Goal: Task Accomplishment & Management: Manage account settings

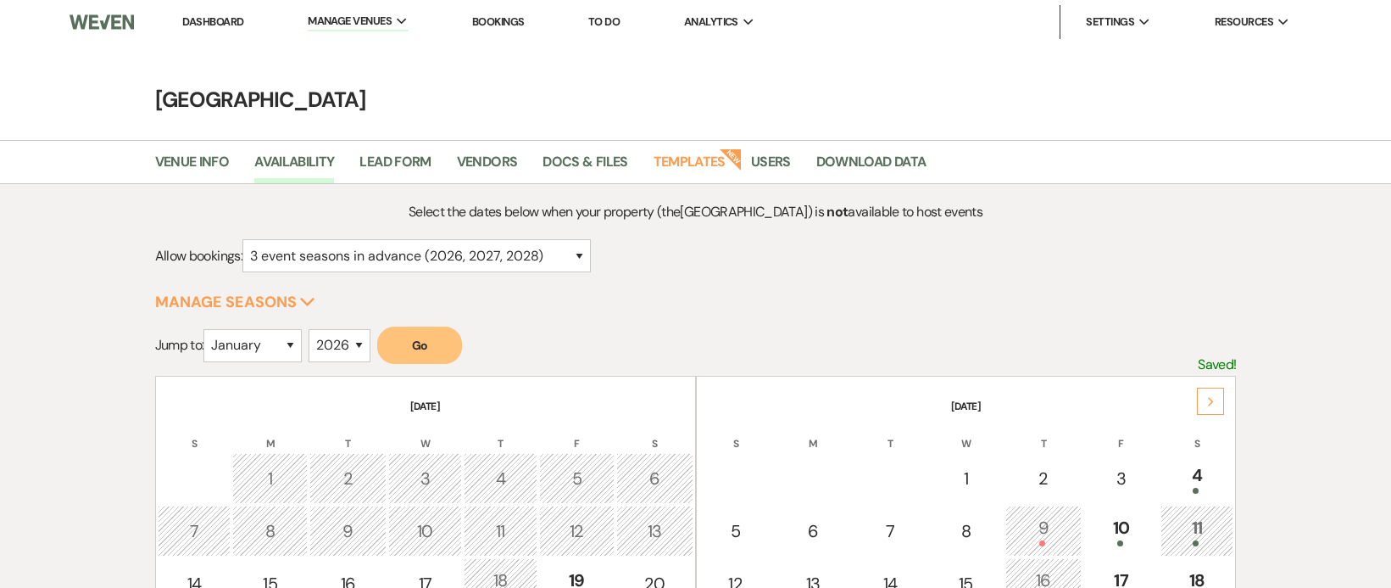
select select "3"
select select "2026"
click at [228, 22] on link "Dashboard" at bounding box center [212, 21] width 61 height 14
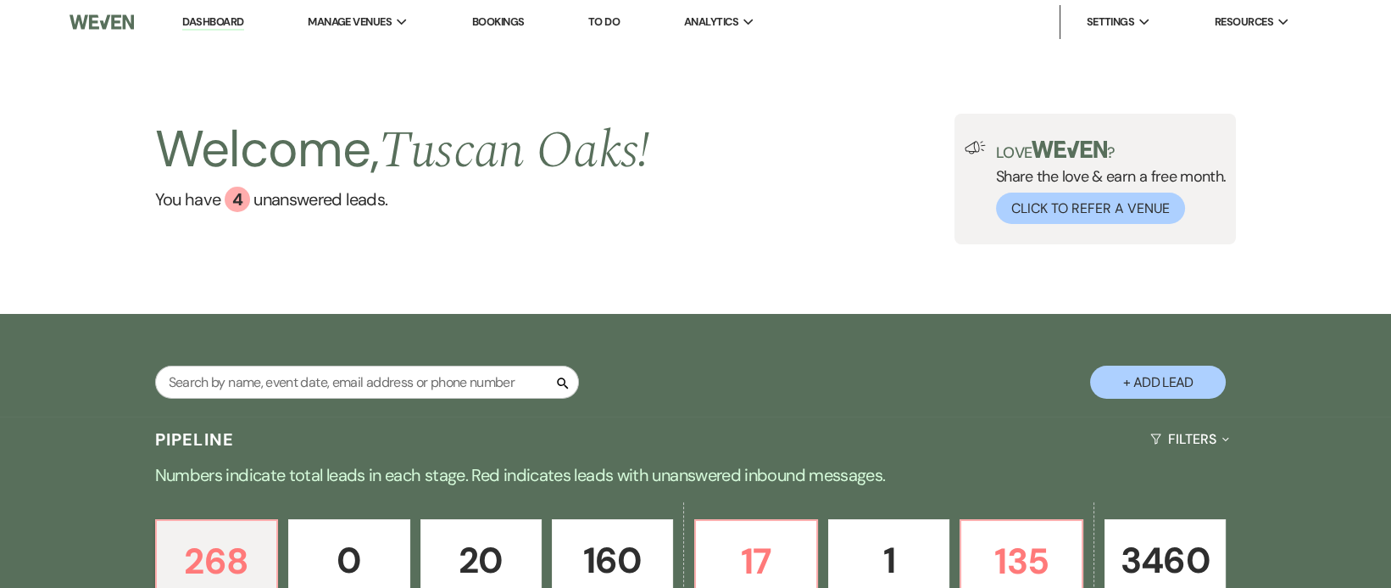
click at [228, 22] on link "Dashboard" at bounding box center [212, 22] width 61 height 16
click at [426, 378] on input "text" at bounding box center [367, 381] width 424 height 33
type input "lauren"
select select "5"
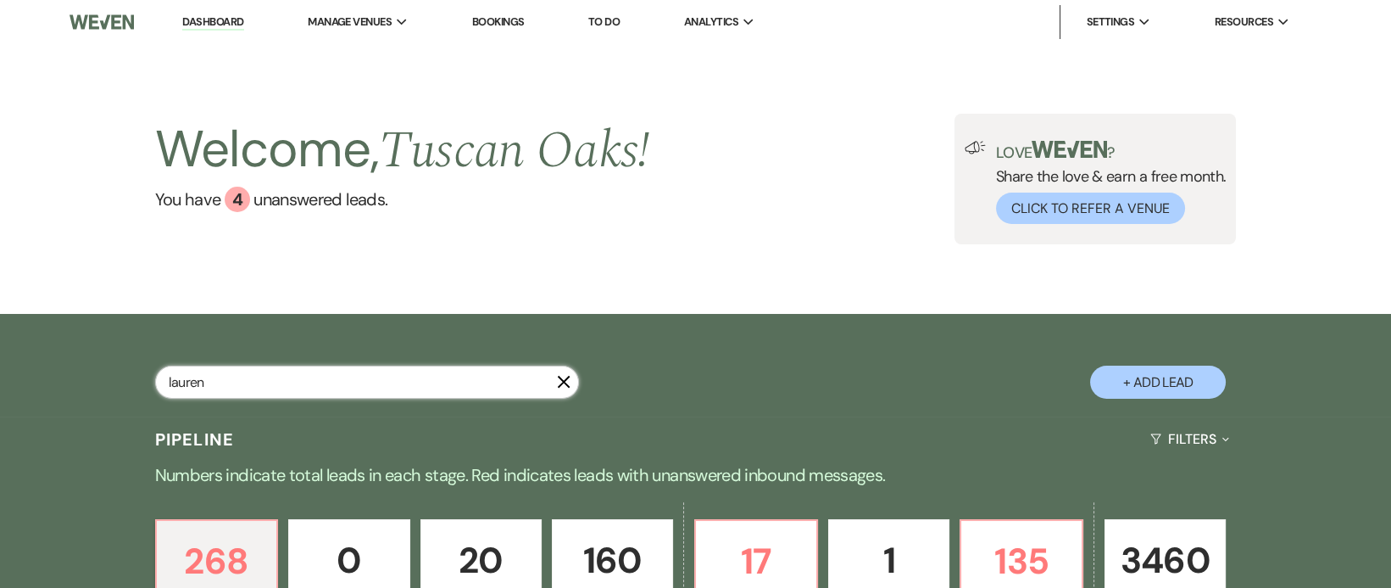
select select "4"
select select "8"
select select "5"
select select "8"
select select "5"
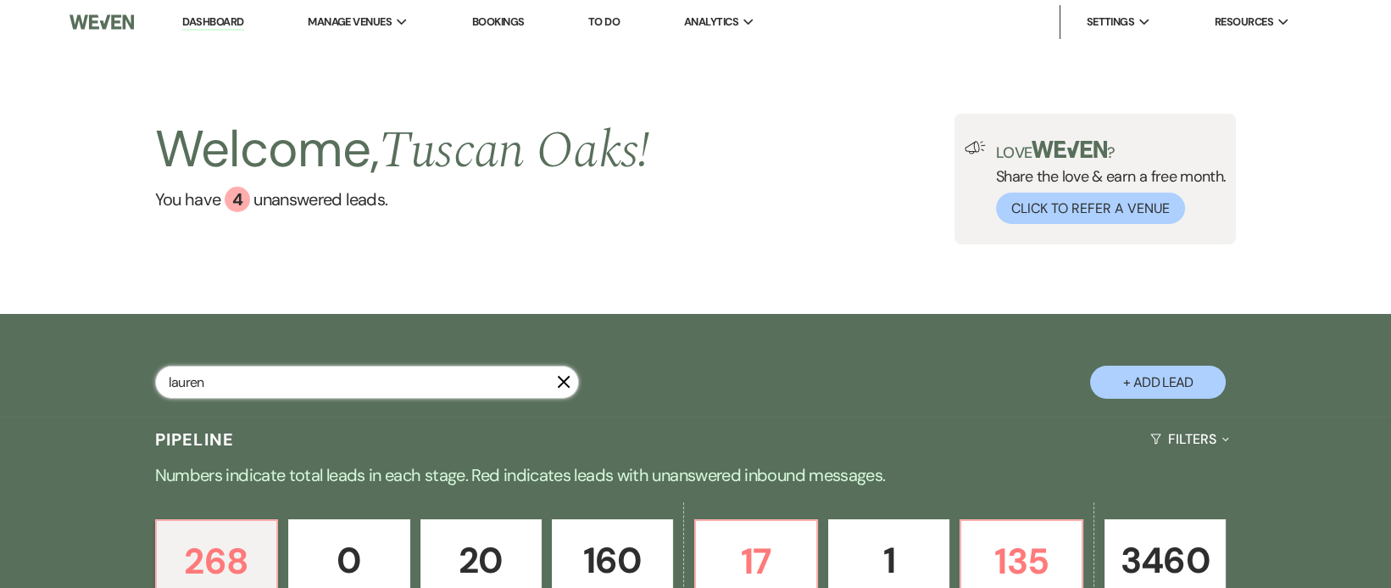
select select "8"
select select "5"
select select "8"
select select "5"
select select "8"
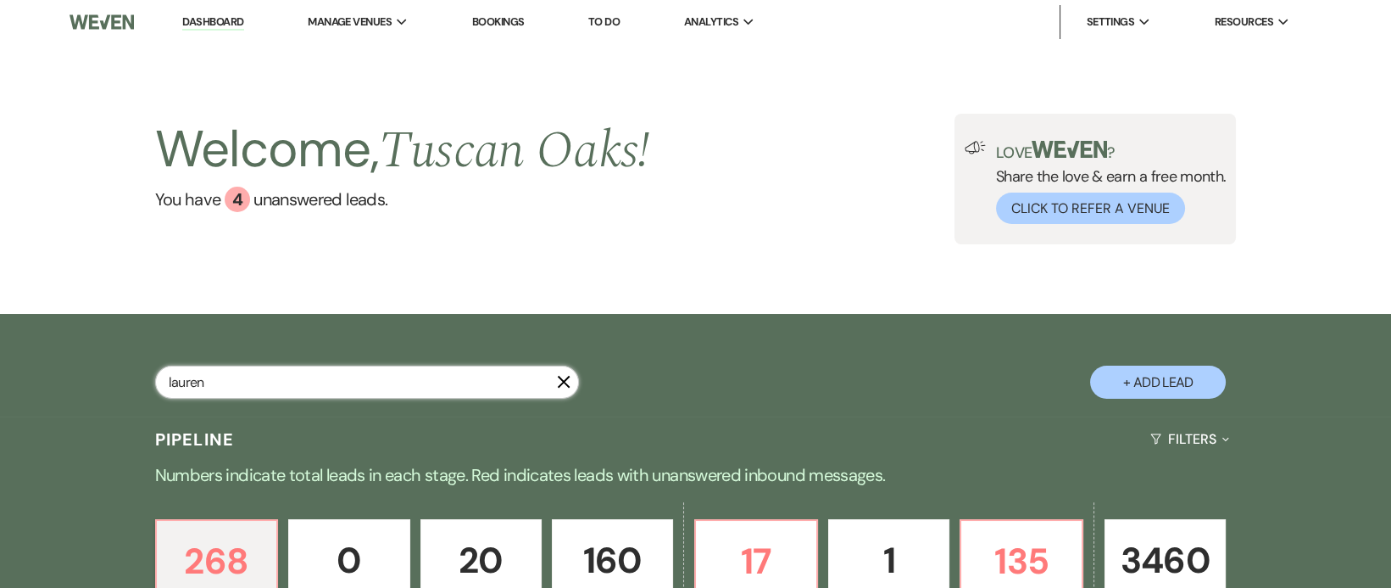
select select "5"
select select "4"
select select "8"
select select "5"
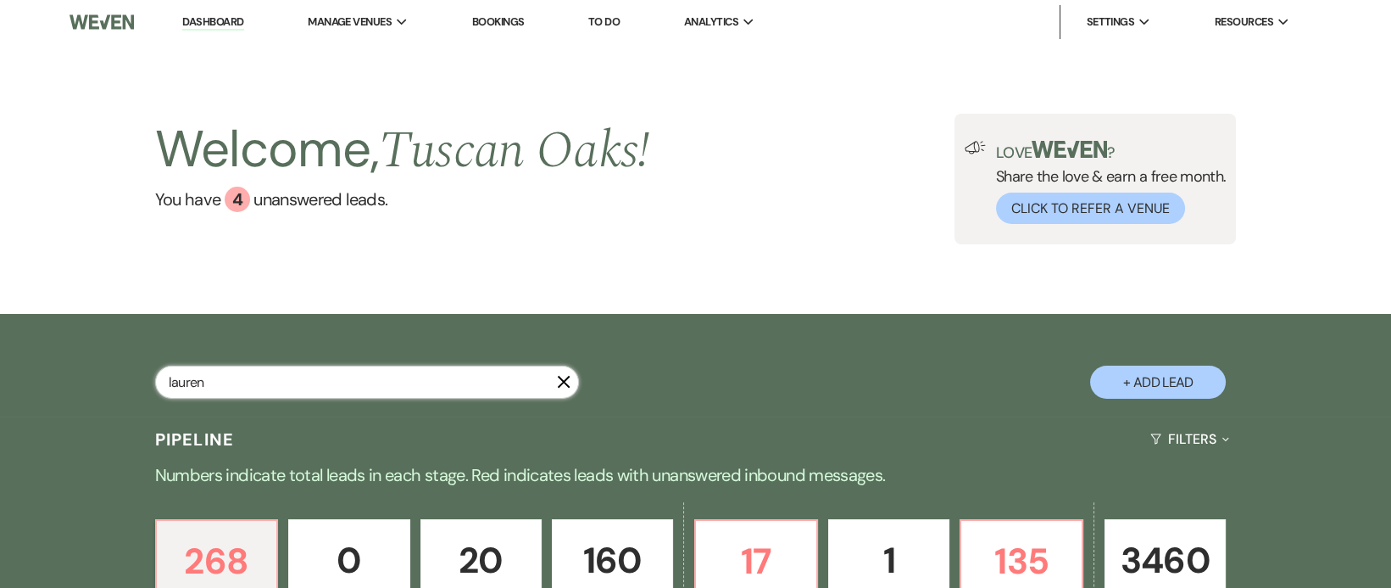
select select "8"
select select "6"
select select "8"
select select "5"
select select "8"
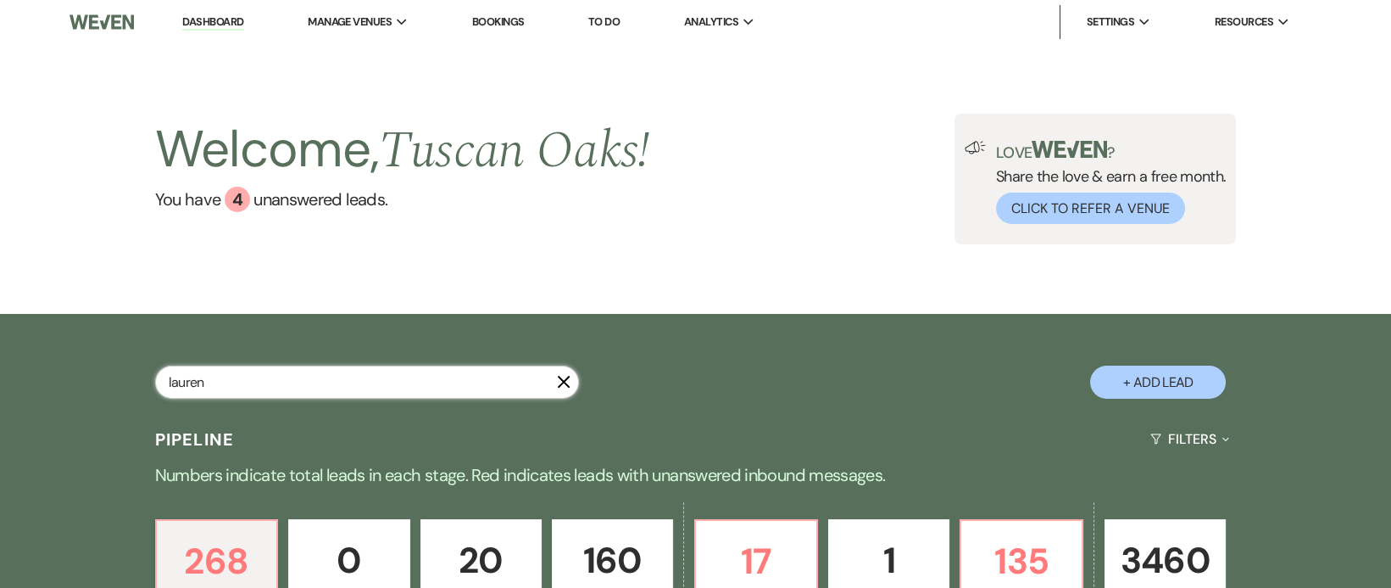
select select "5"
select select "8"
select select "5"
select select "8"
select select "7"
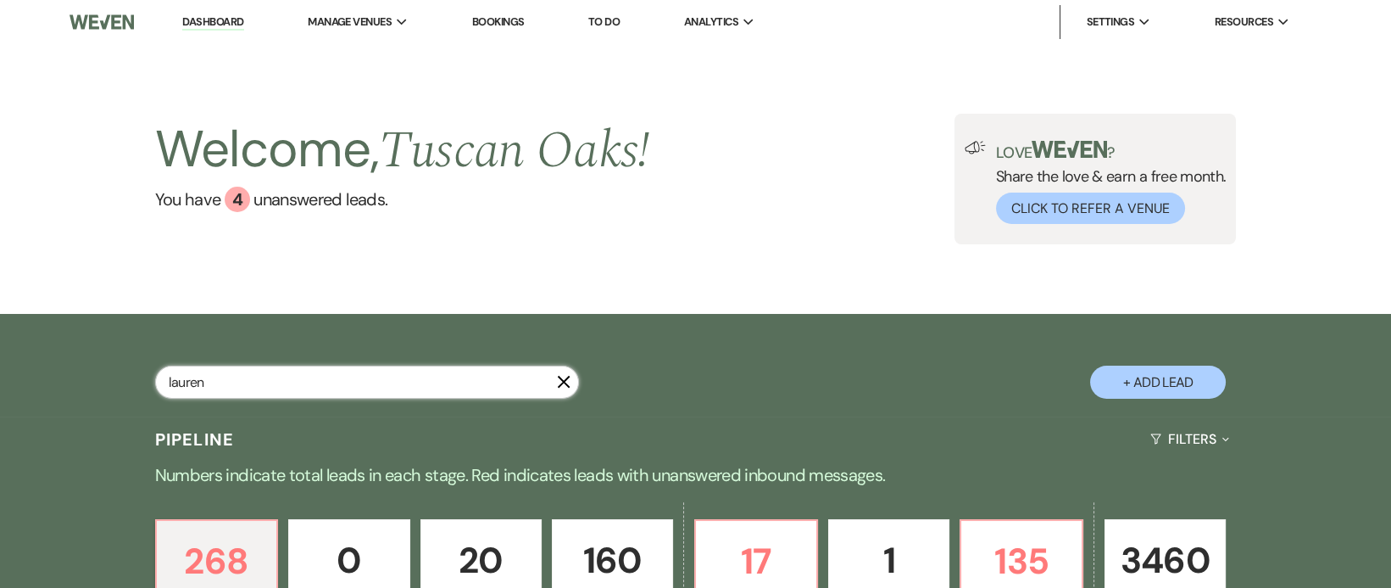
select select "8"
select select "5"
select select "8"
select select "5"
select select "8"
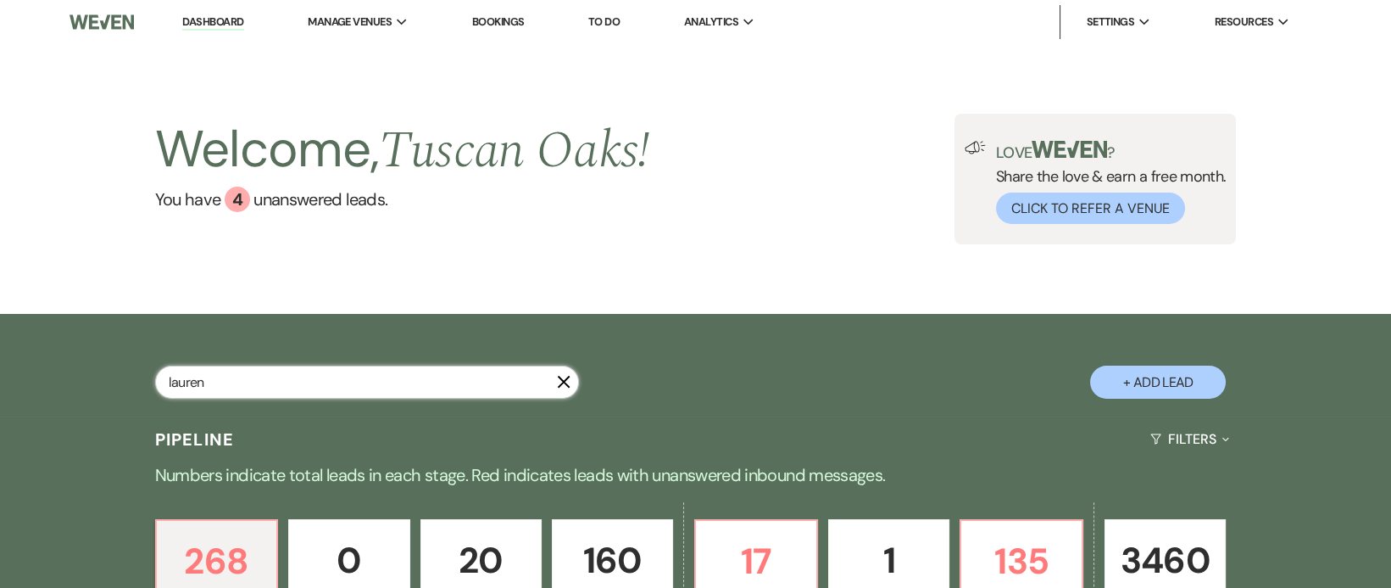
select select "10"
select select "8"
select select "5"
select select "8"
select select "6"
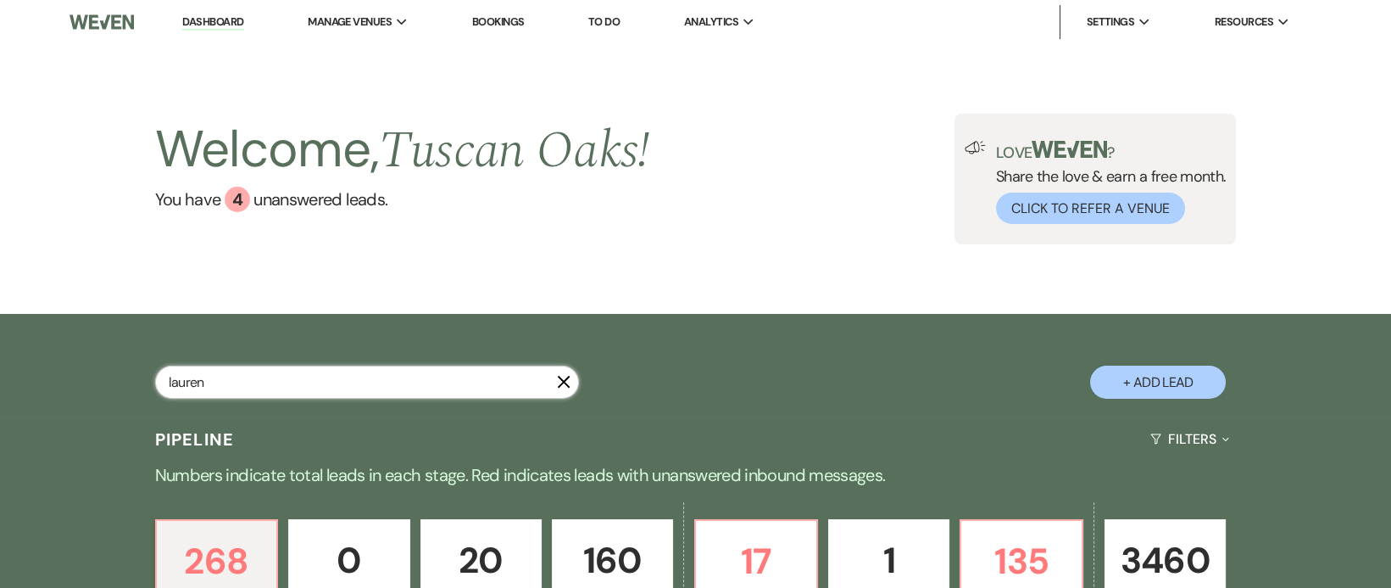
select select "2"
select select "8"
select select "6"
select select "8"
select select "5"
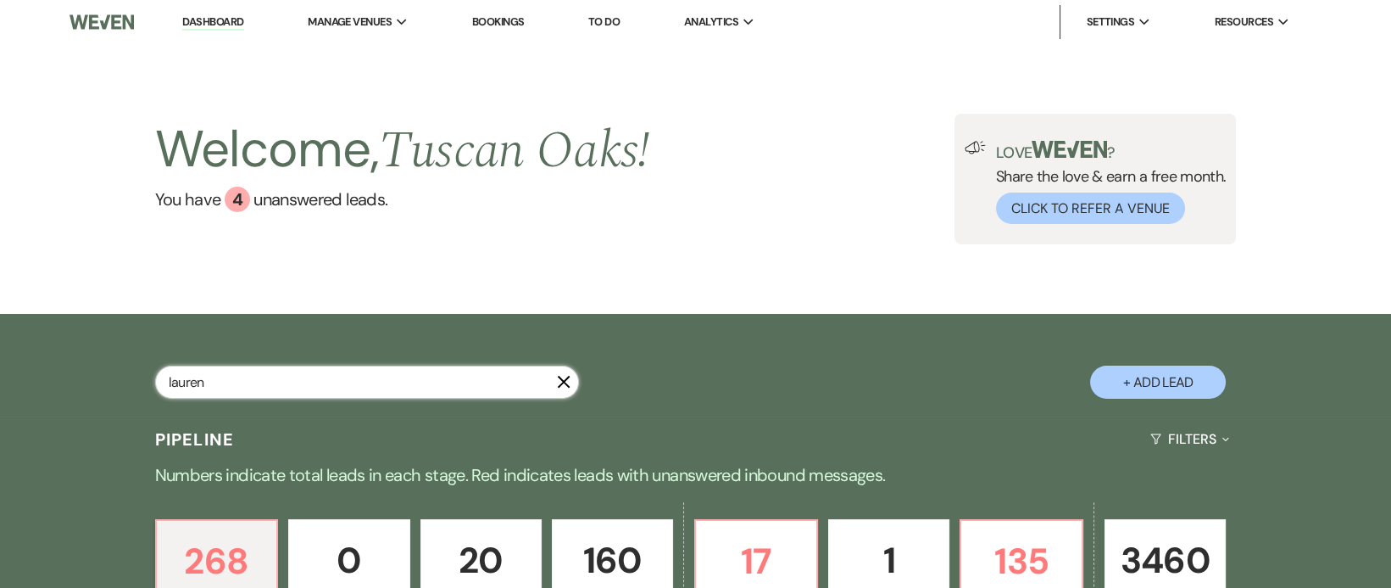
select select "8"
select select "5"
select select "8"
select select "5"
select select "8"
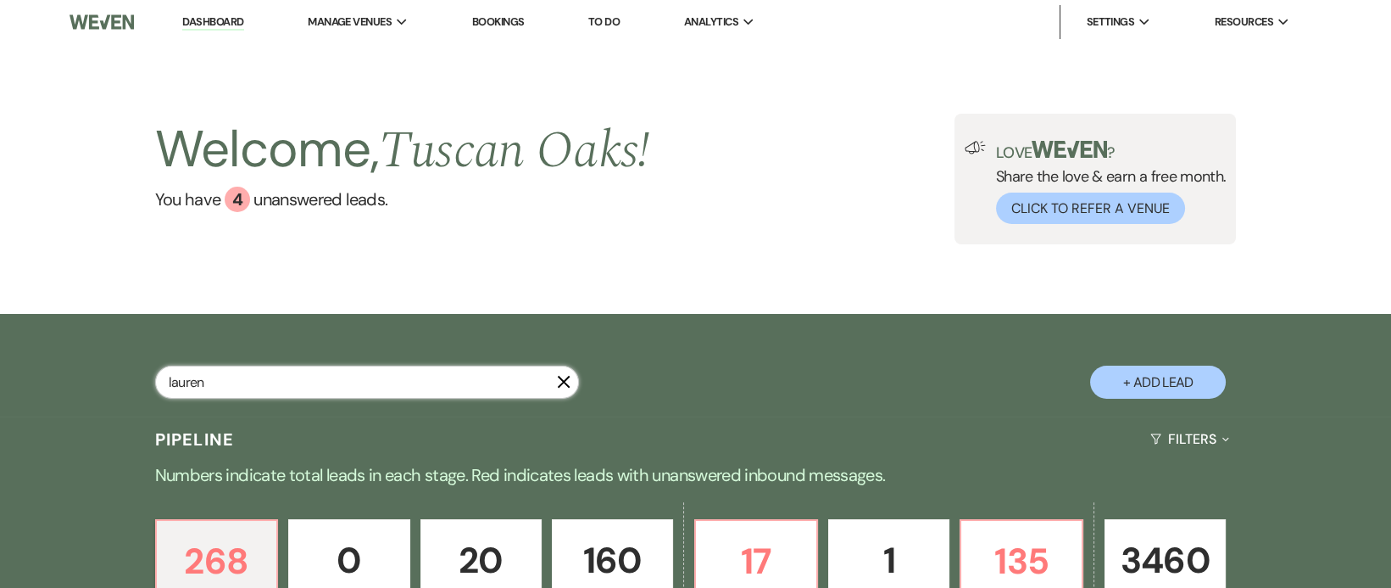
select select "5"
select select "8"
select select "5"
select select "4"
select select "8"
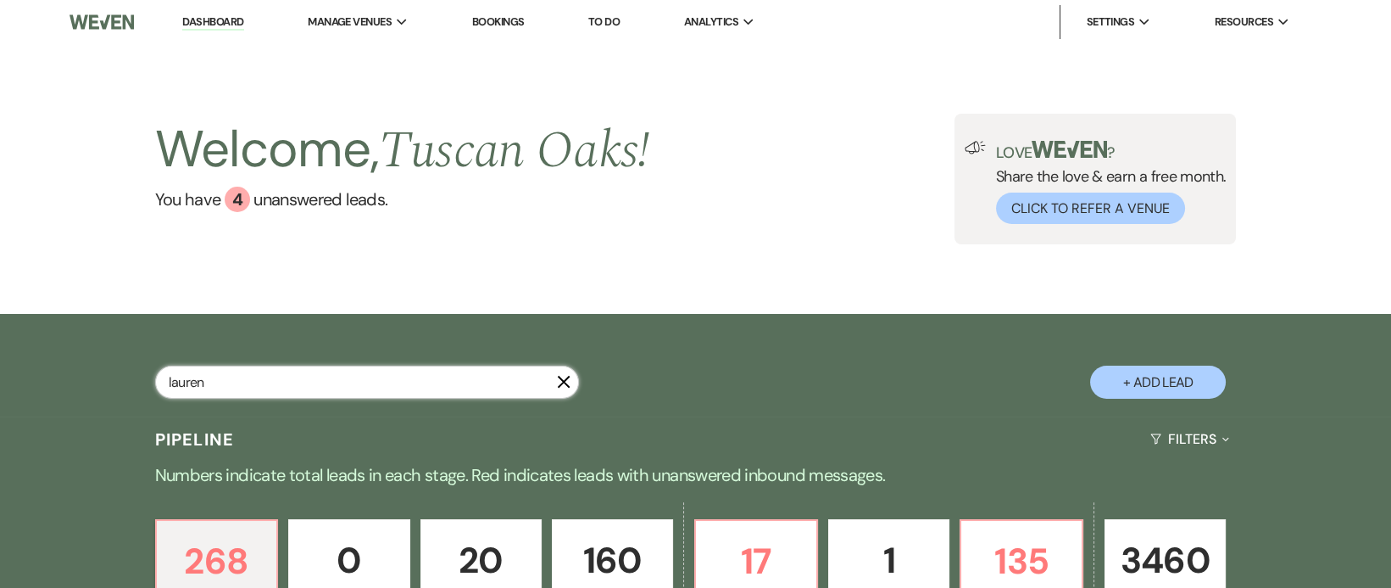
select select "5"
select select "8"
select select "5"
select select "8"
select select "5"
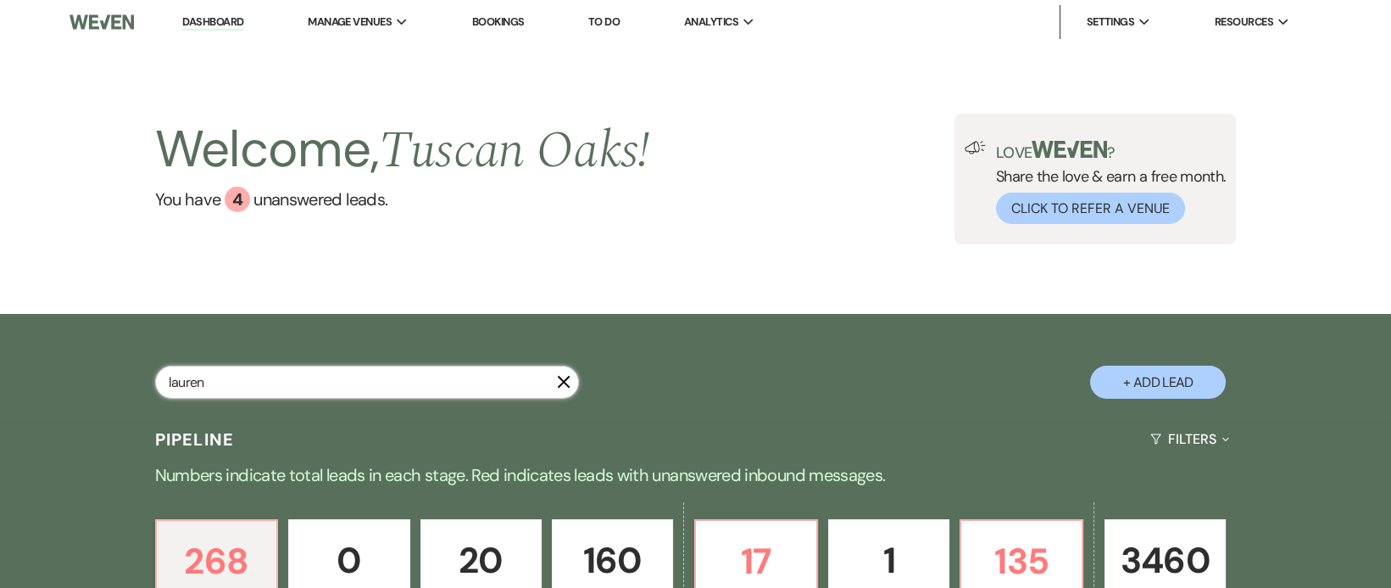
select select "8"
select select "5"
select select "8"
select select "5"
select select "8"
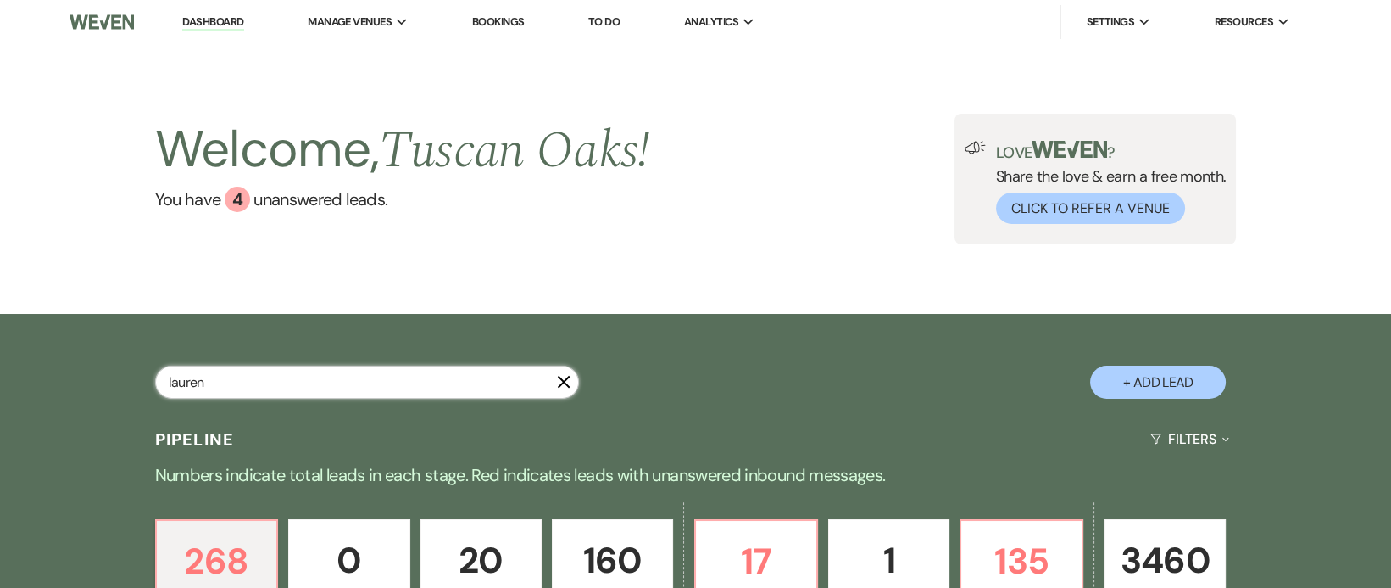
select select "5"
select select "8"
select select "5"
select select "8"
select select "5"
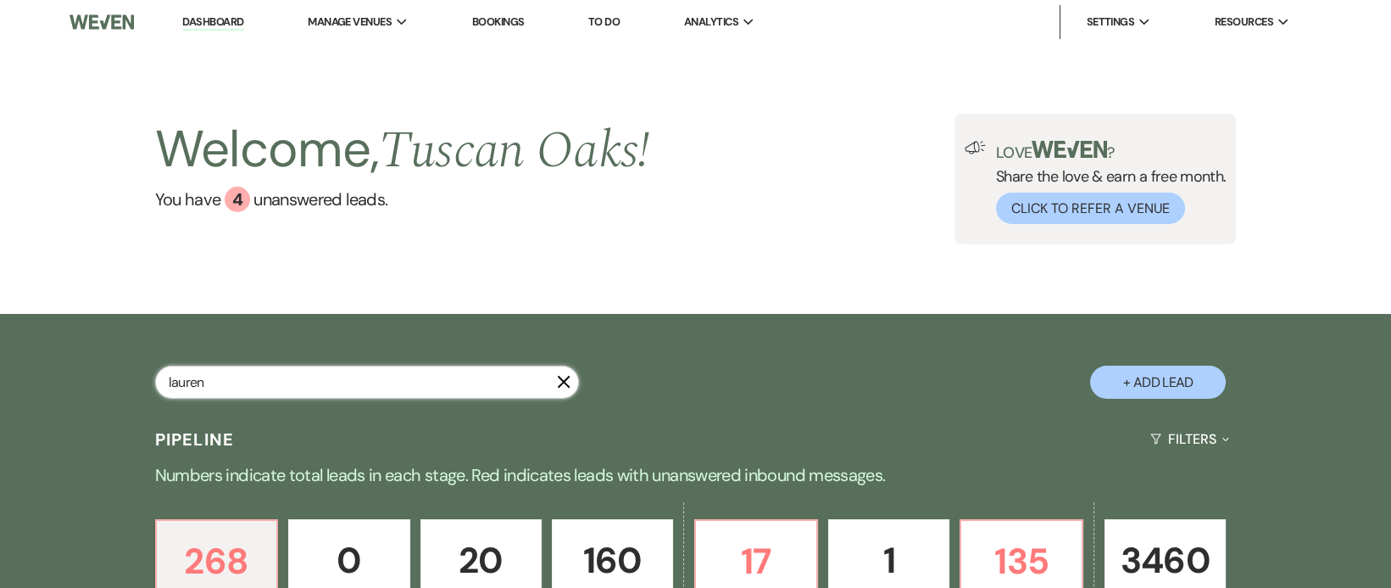
select select "8"
select select "5"
select select "8"
select select "5"
select select "8"
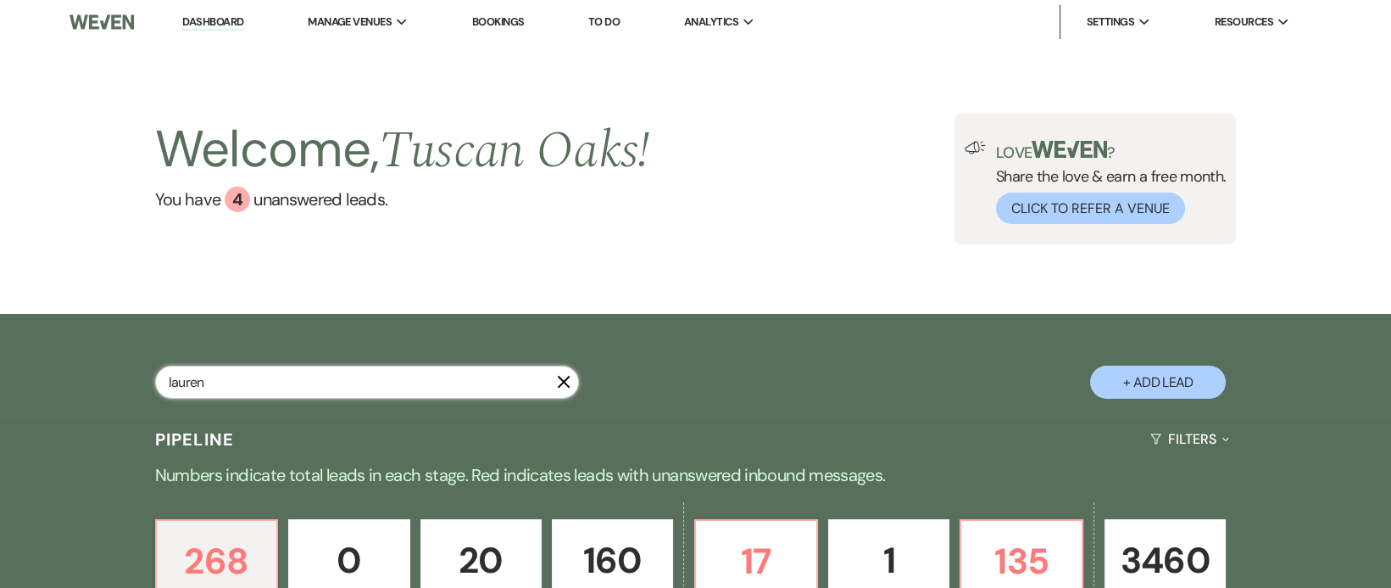
select select "5"
select select "8"
select select "5"
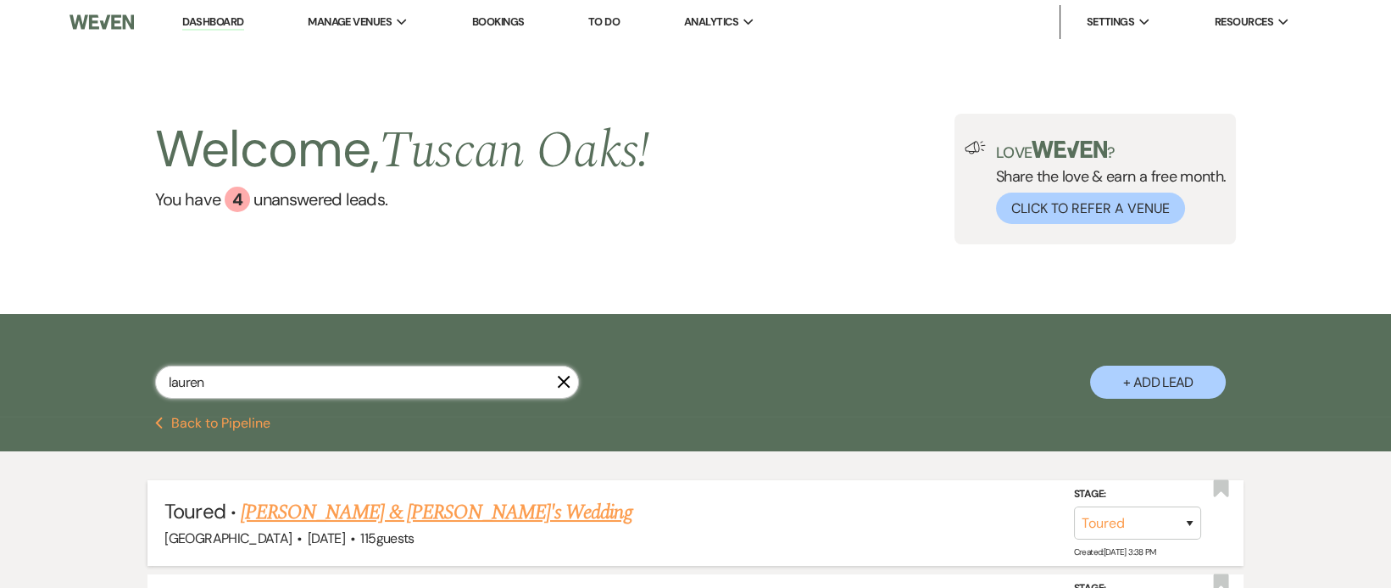
type input "lauren"
click at [375, 517] on link "[PERSON_NAME] & [PERSON_NAME]'s Wedding" at bounding box center [437, 512] width 392 height 31
select select "5"
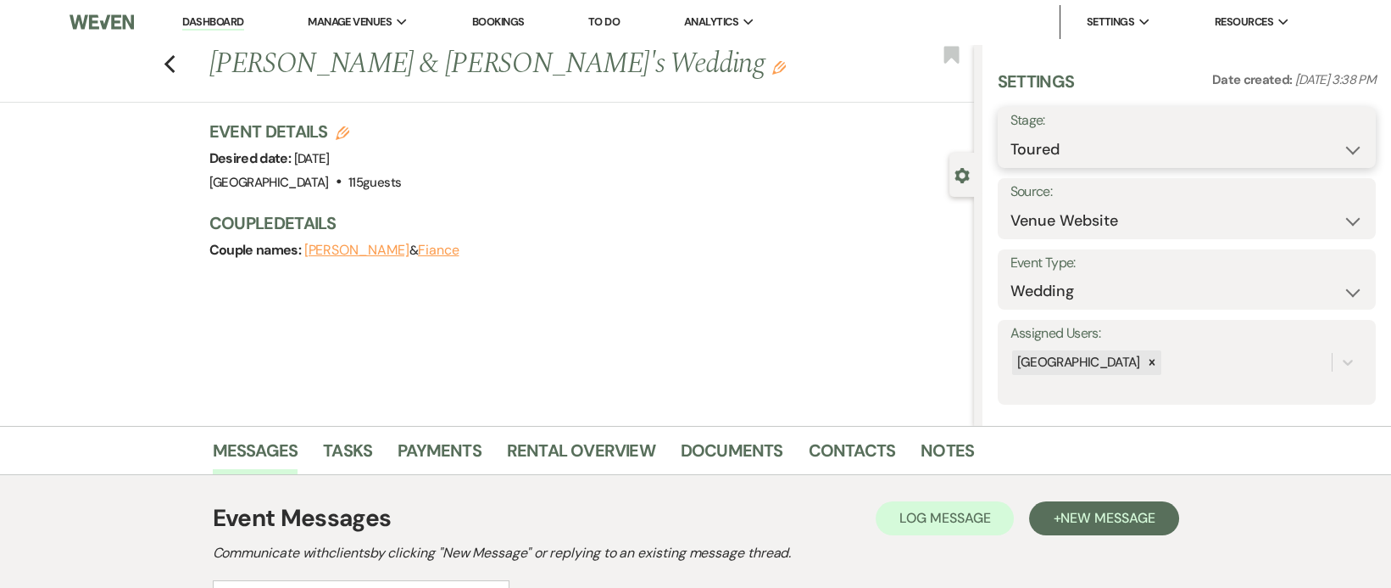
click at [1186, 148] on select "Inquiry Follow Up Tour Requested Tour Confirmed Toured Proposal Sent Booked Lost" at bounding box center [1187, 149] width 353 height 33
select select "6"
click at [1011, 133] on select "Inquiry Follow Up Tour Requested Tour Confirmed Toured Proposal Sent Booked Lost" at bounding box center [1187, 149] width 353 height 33
click at [1322, 148] on button "Save" at bounding box center [1336, 137] width 80 height 34
click at [597, 445] on link "Rental Overview" at bounding box center [581, 455] width 148 height 37
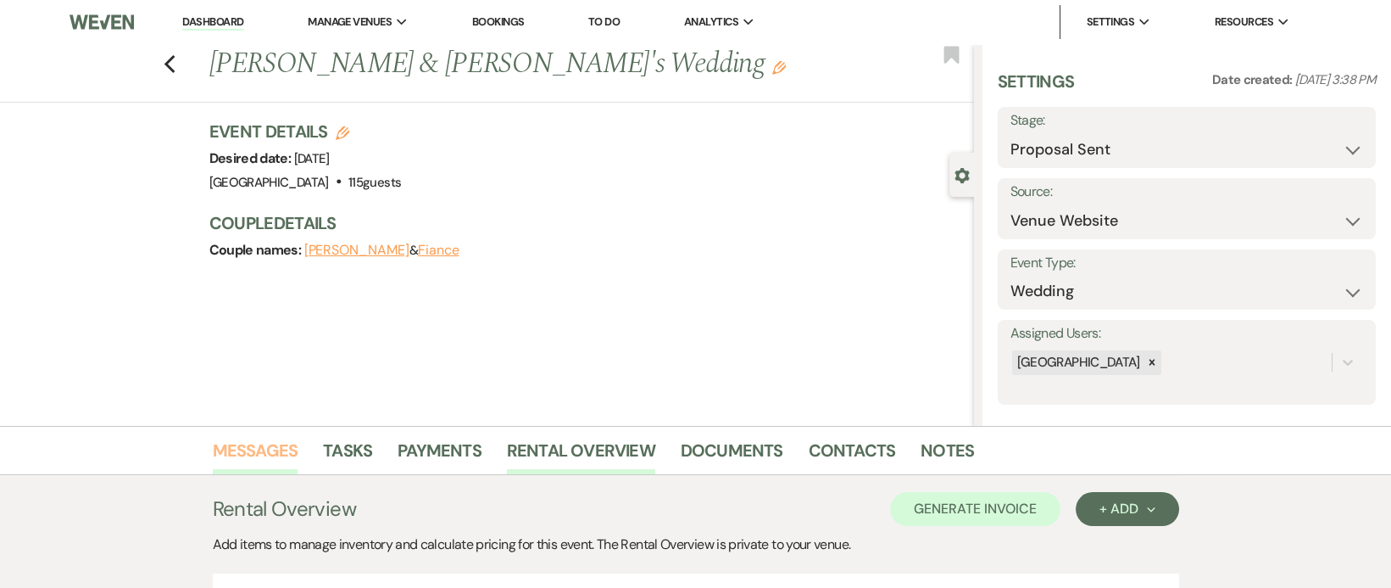
click at [238, 446] on link "Messages" at bounding box center [256, 455] width 86 height 37
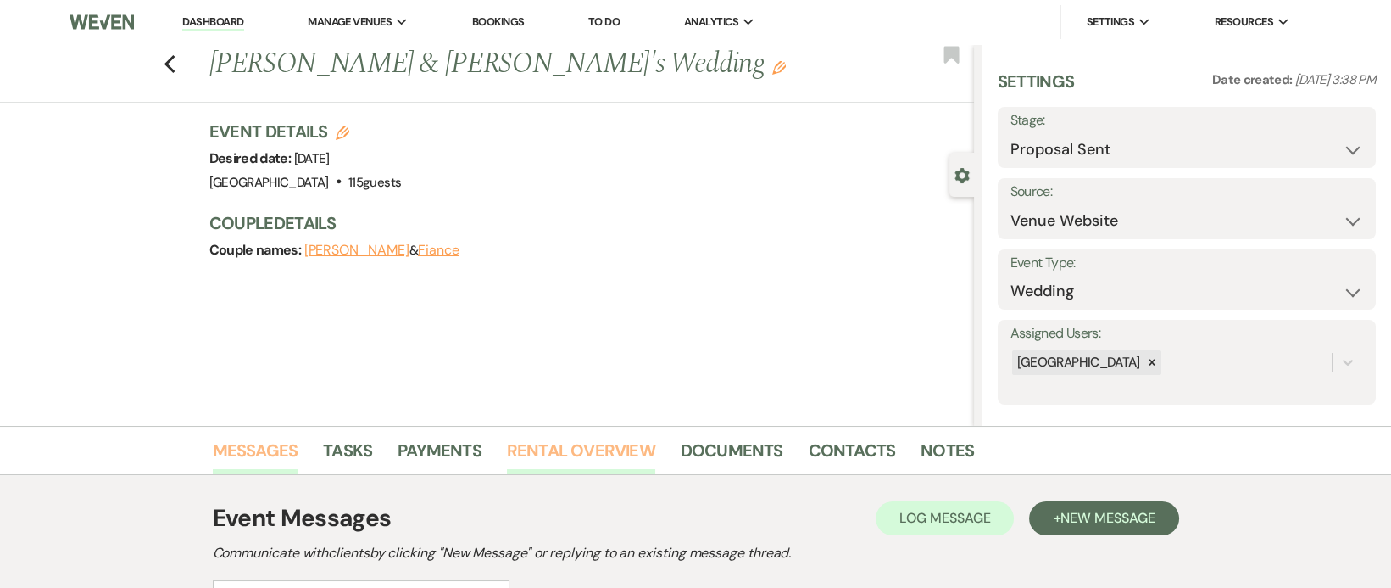
scroll to position [394, 0]
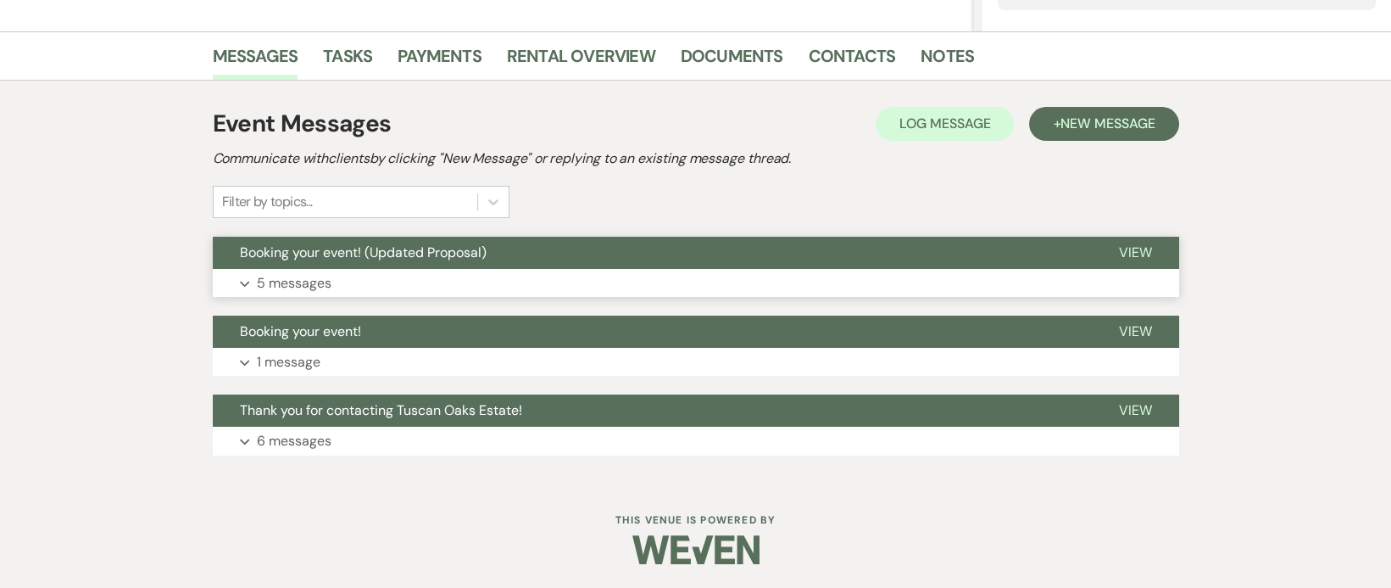
click at [362, 269] on button "Expand 5 messages" at bounding box center [696, 283] width 967 height 29
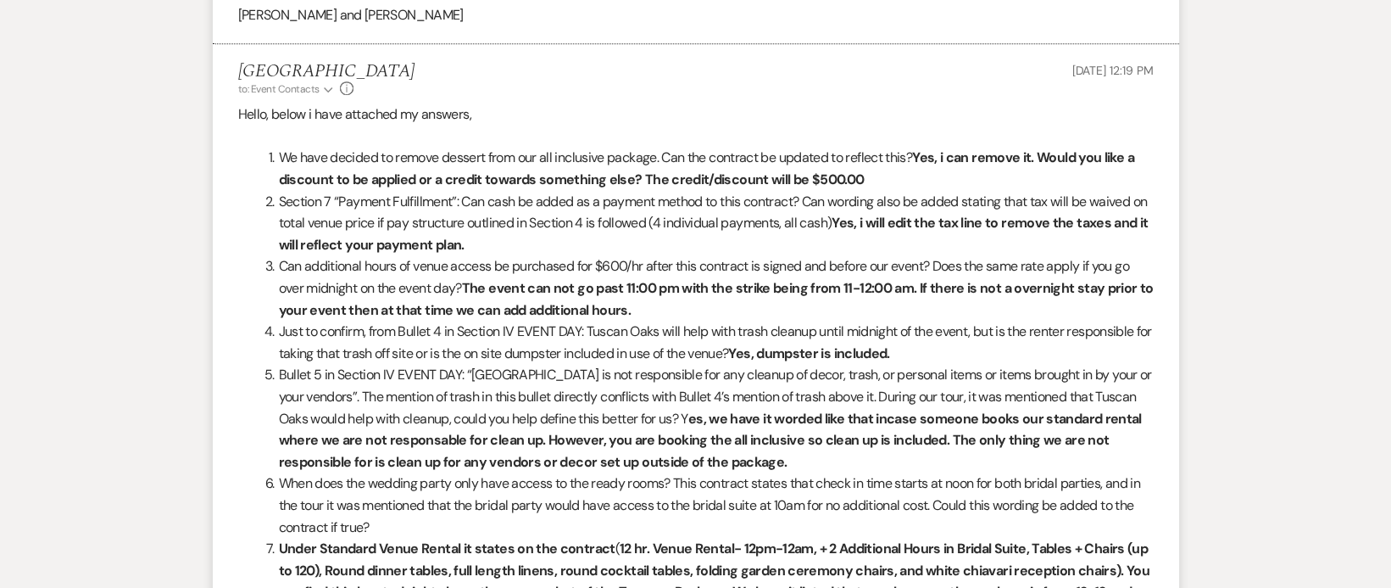
scroll to position [2112, 0]
click at [513, 394] on span "Bullet 5 in Section IV EVENT DAY: “[GEOGRAPHIC_DATA] is not responsible for any…" at bounding box center [715, 395] width 873 height 61
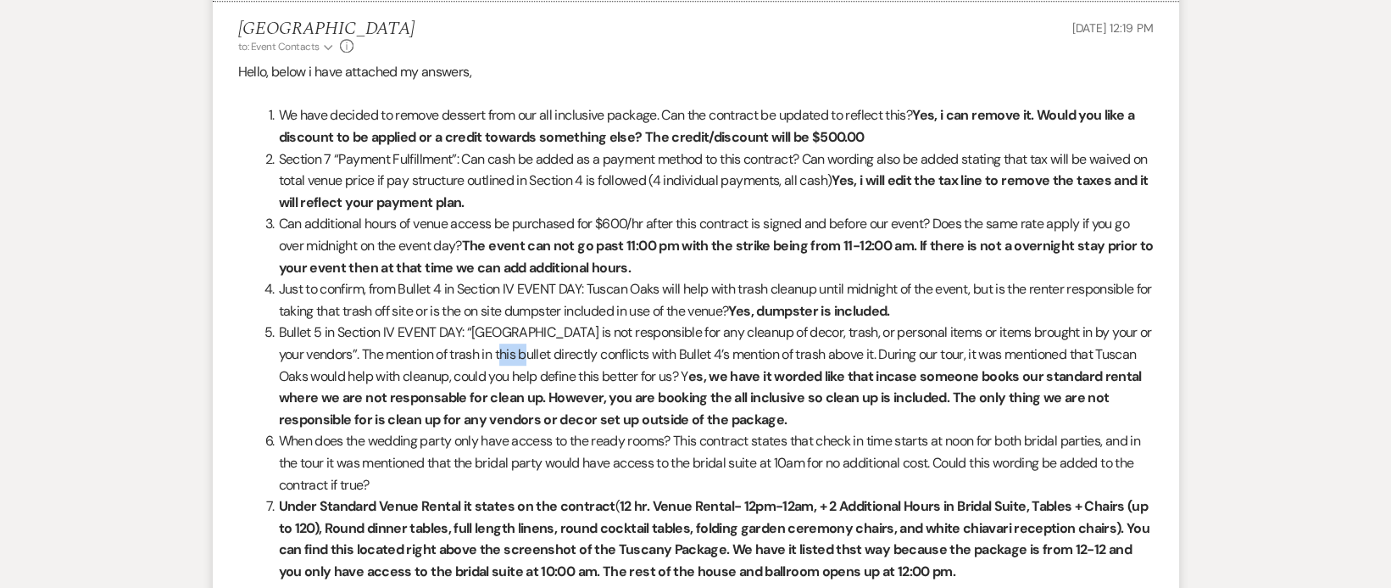
scroll to position [2161, 0]
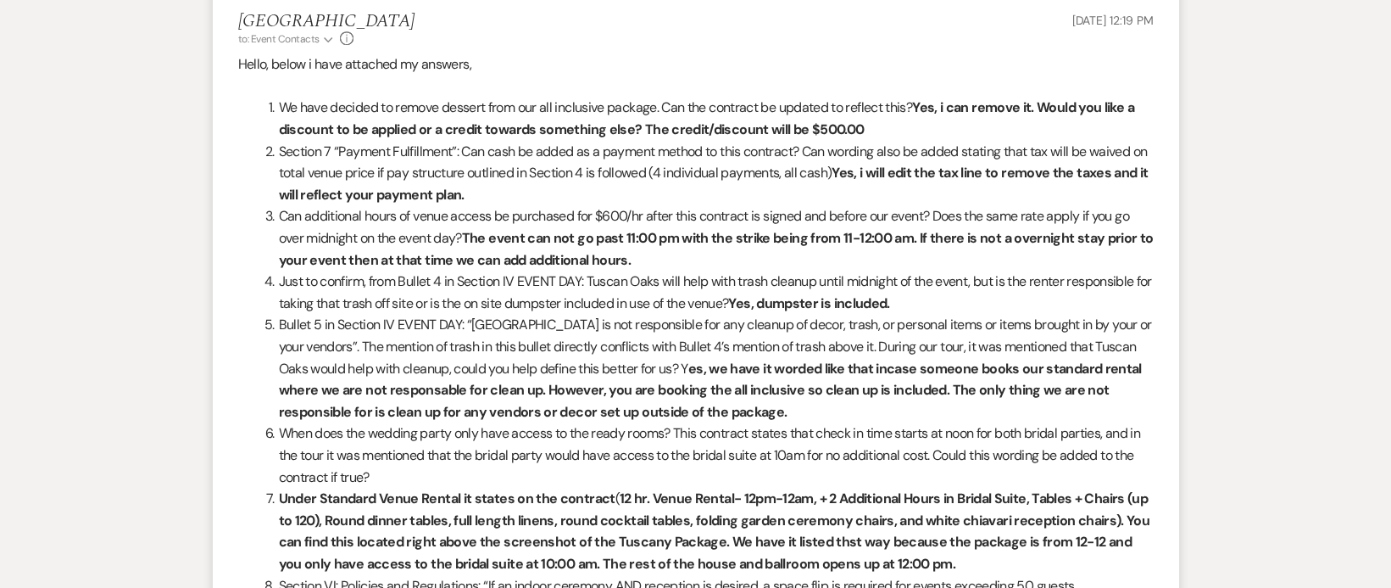
click at [241, 318] on ol "We have decided to remove dessert from our all inclusive package. Can the contr…" at bounding box center [696, 487] width 916 height 781
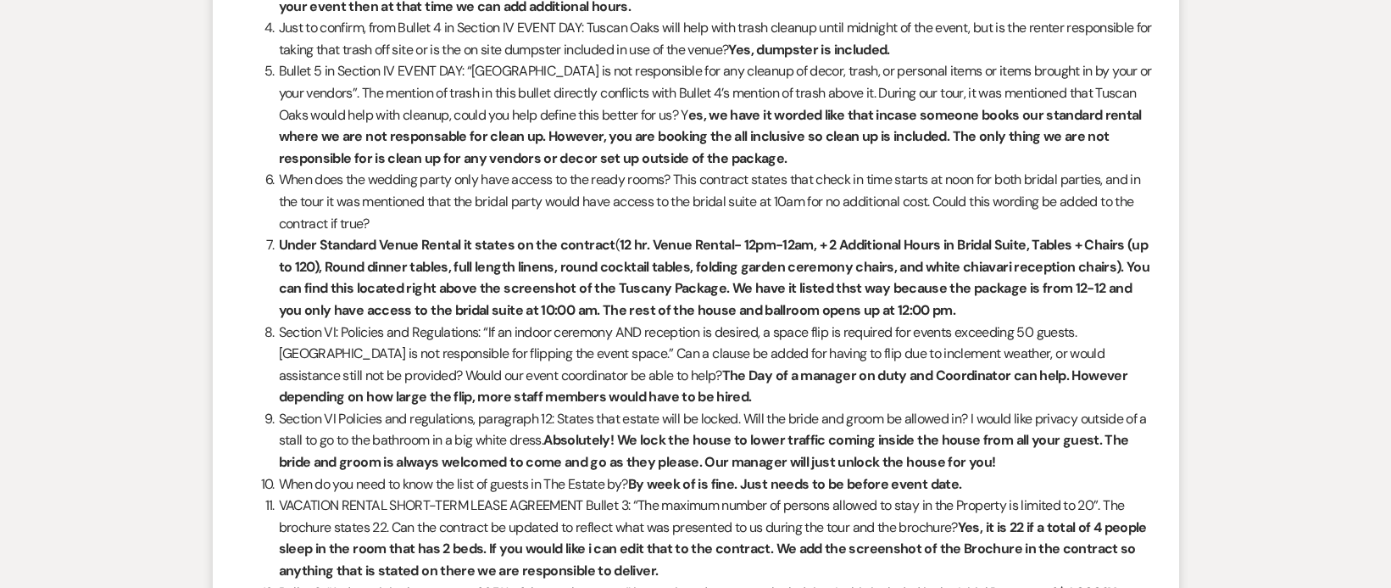
scroll to position [2421, 0]
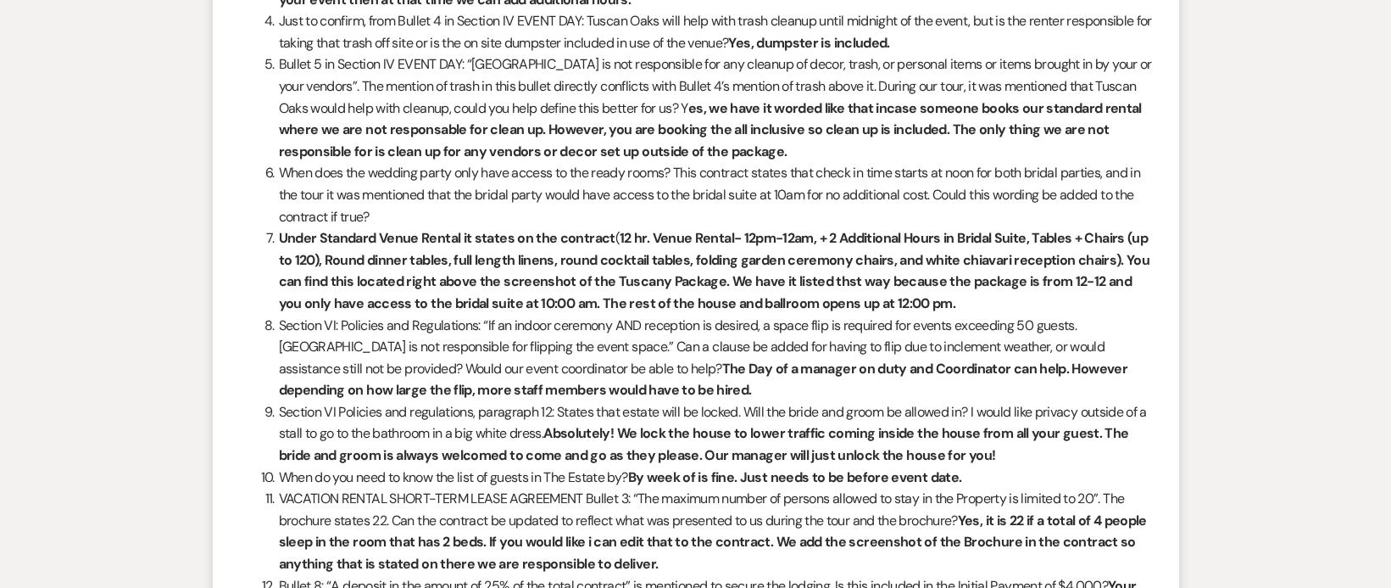
click at [241, 318] on ol "We have decided to remove dessert from our all inclusive package. Can the contr…" at bounding box center [696, 226] width 916 height 781
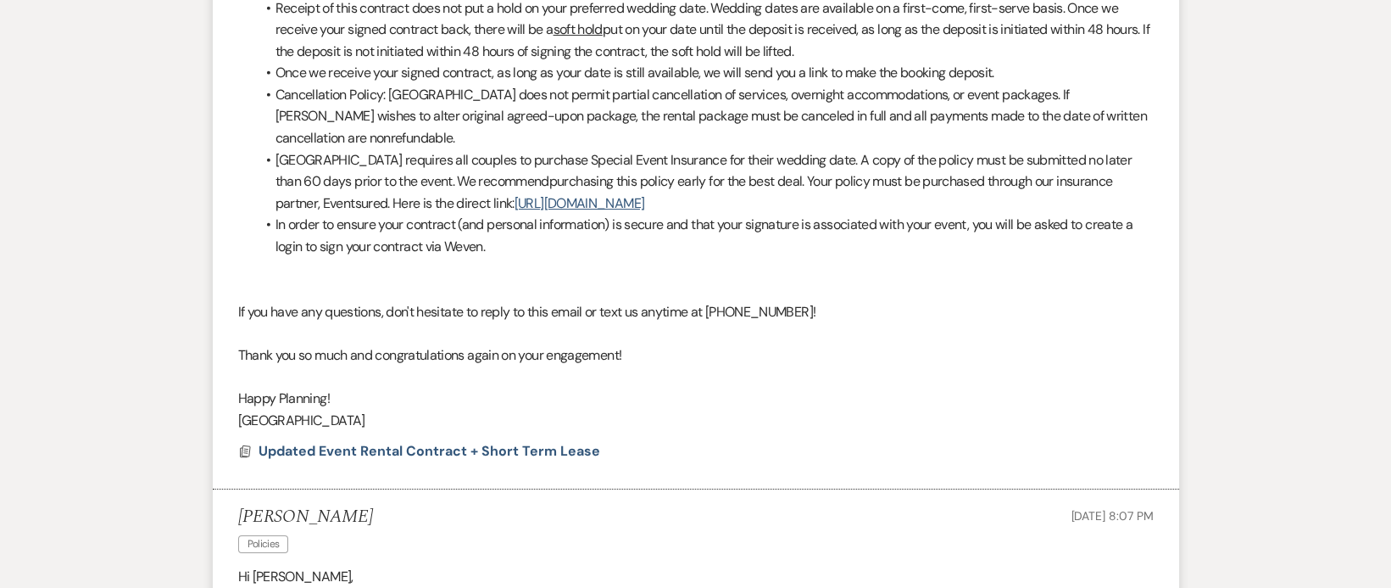
scroll to position [0, 0]
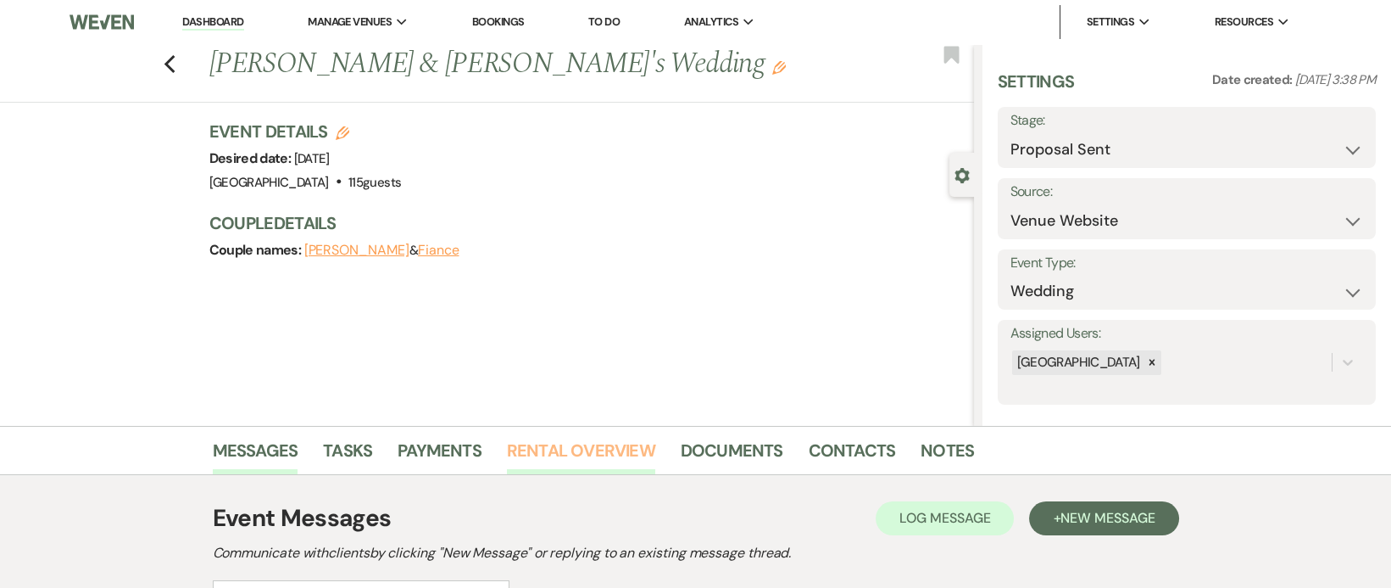
click at [601, 438] on link "Rental Overview" at bounding box center [581, 455] width 148 height 37
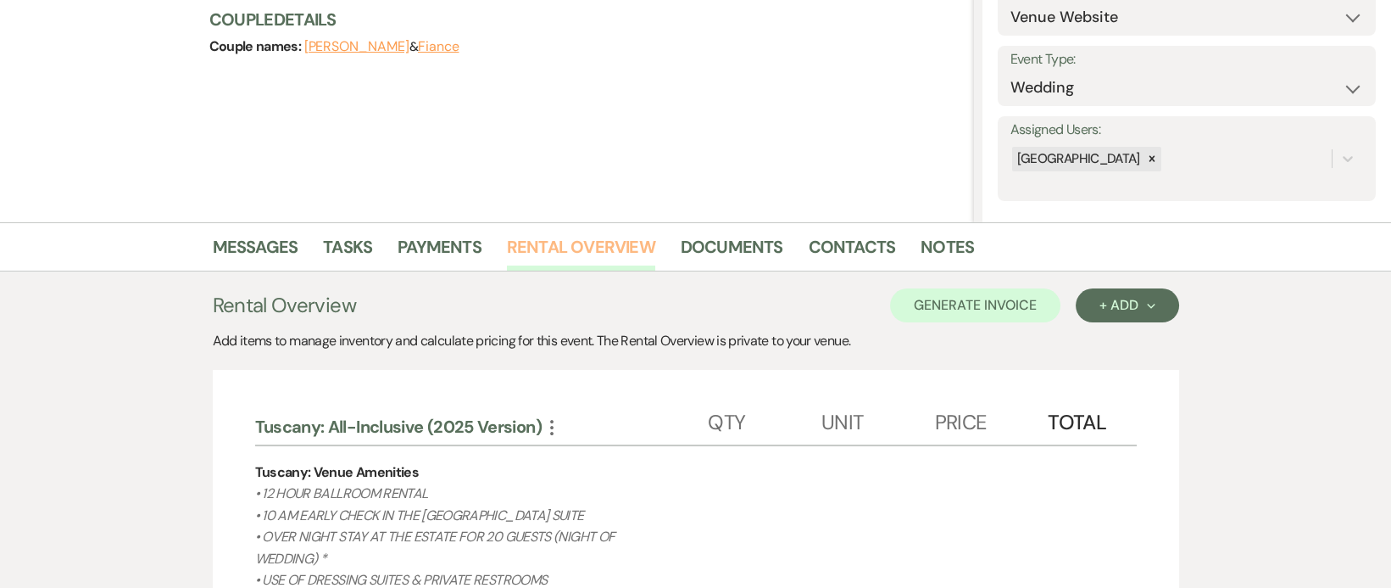
scroll to position [198, 0]
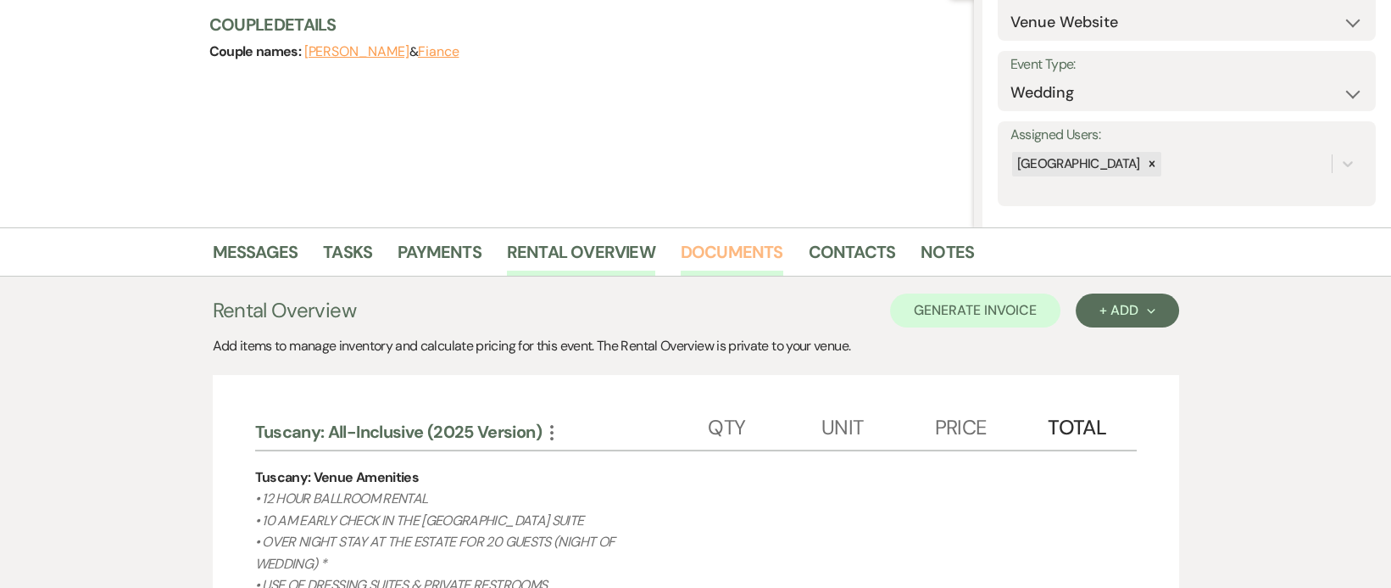
click at [724, 244] on link "Documents" at bounding box center [732, 256] width 103 height 37
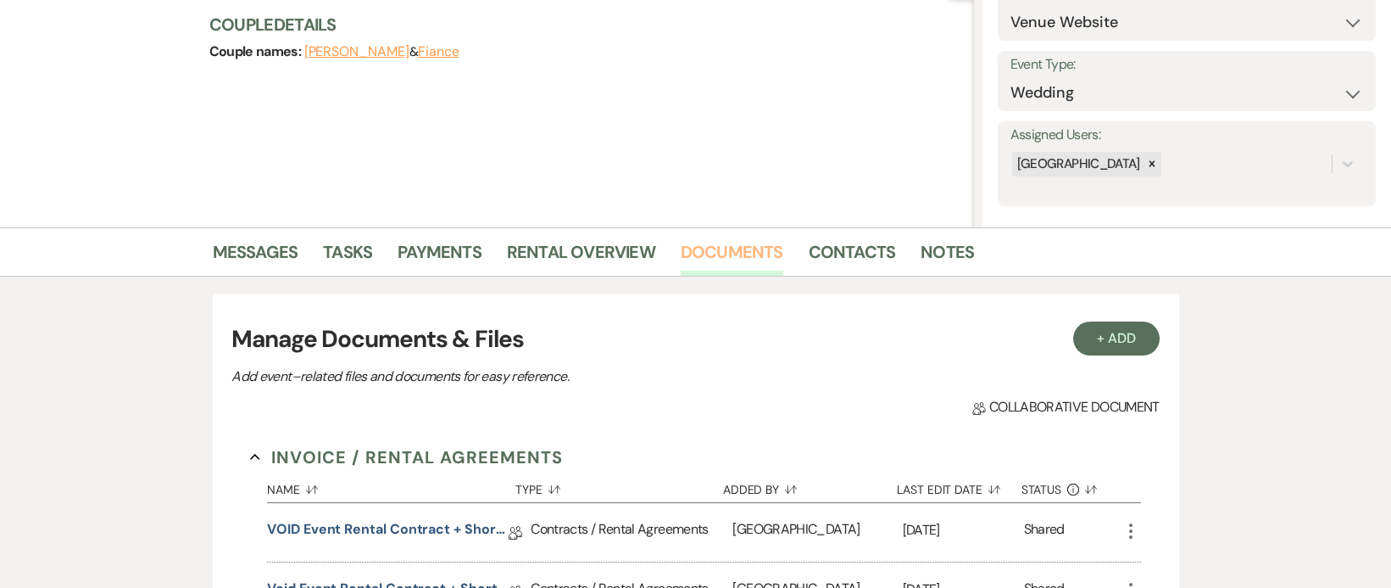
click at [766, 264] on link "Documents" at bounding box center [732, 256] width 103 height 37
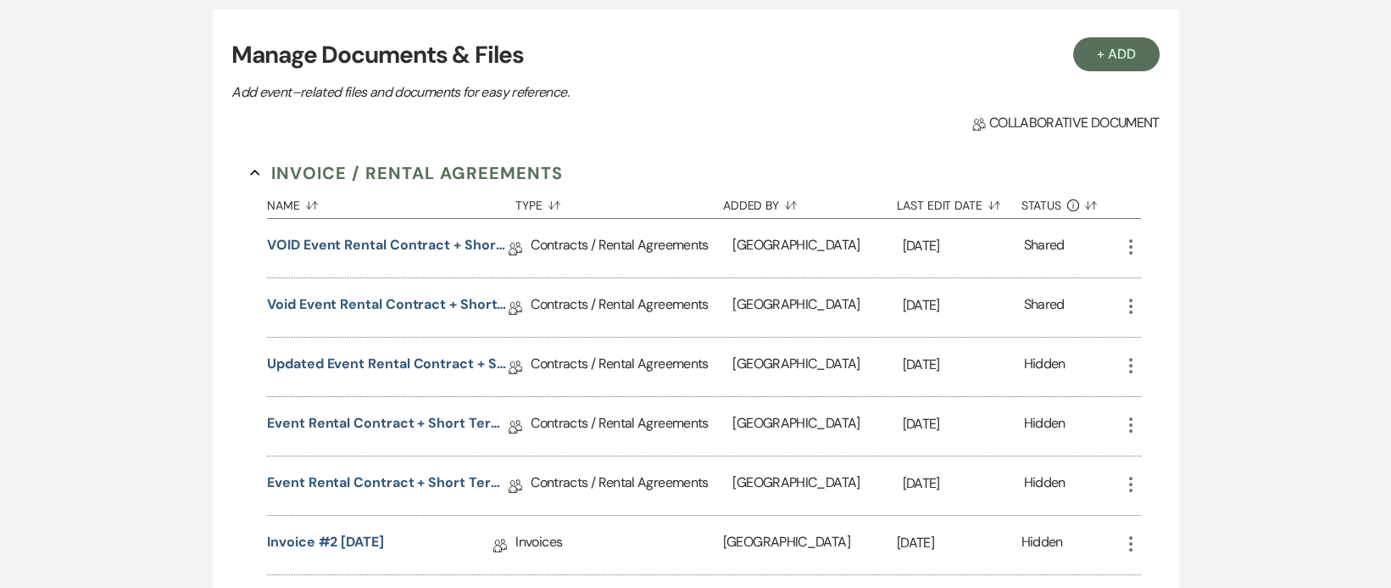
scroll to position [527, 0]
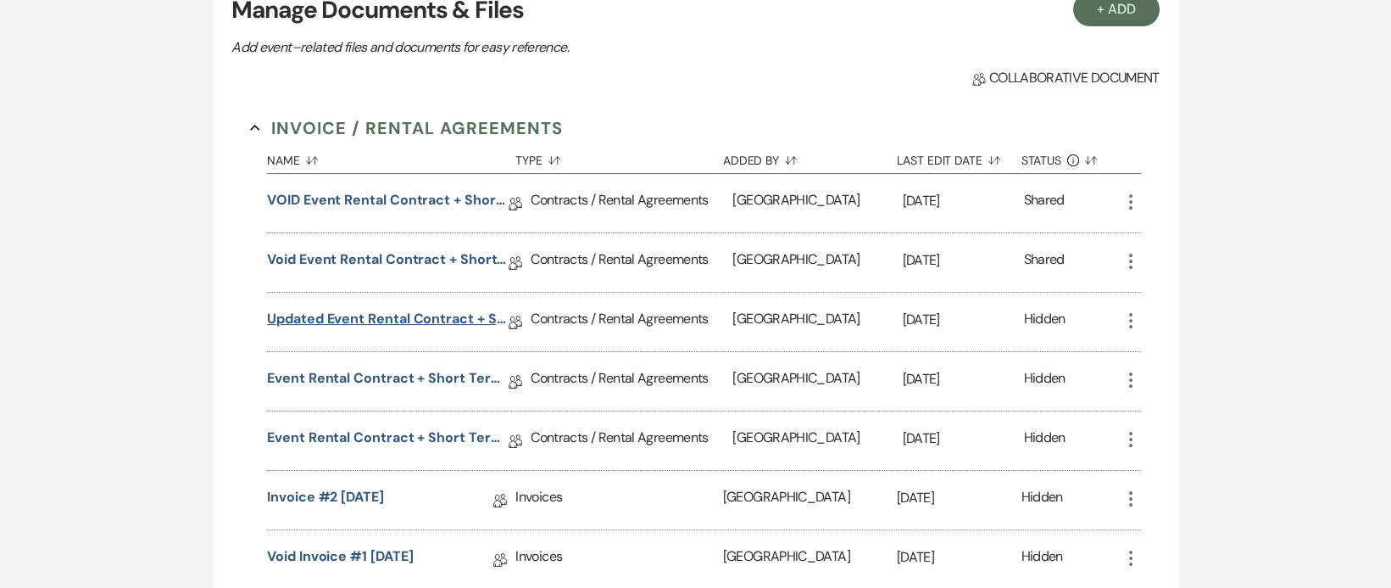
click at [435, 318] on link "Updated Event Rental Contract + Short Term Lease" at bounding box center [388, 322] width 242 height 26
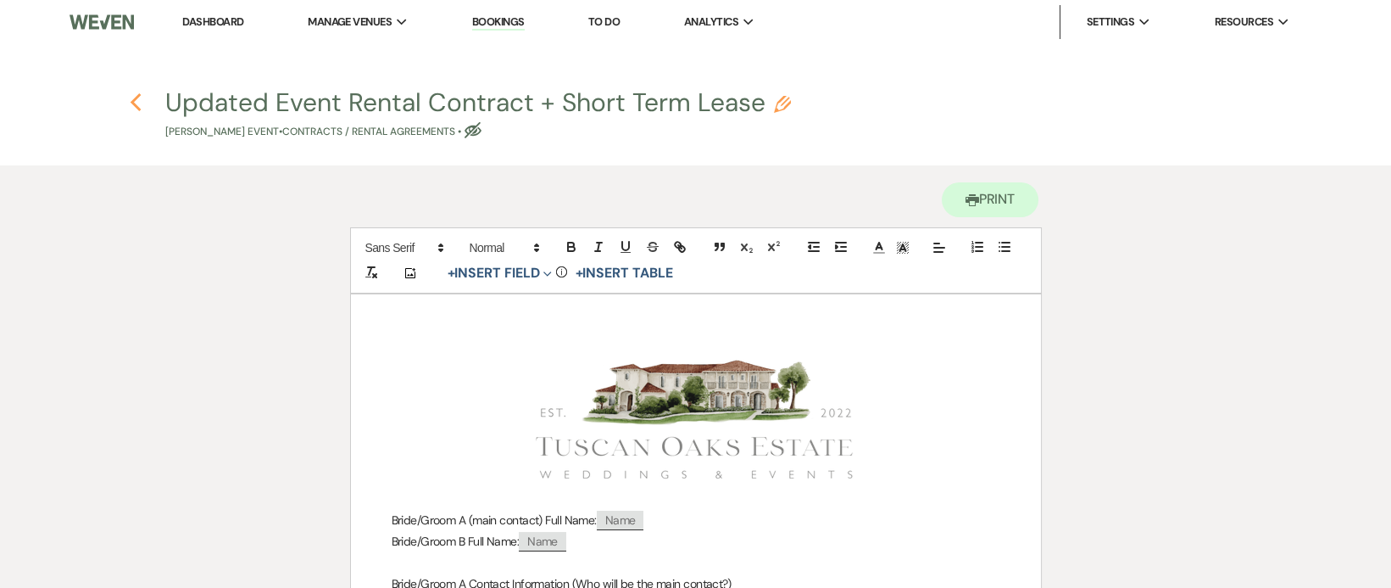
click at [136, 101] on icon "Previous" at bounding box center [136, 102] width 13 height 20
select select "6"
select select "5"
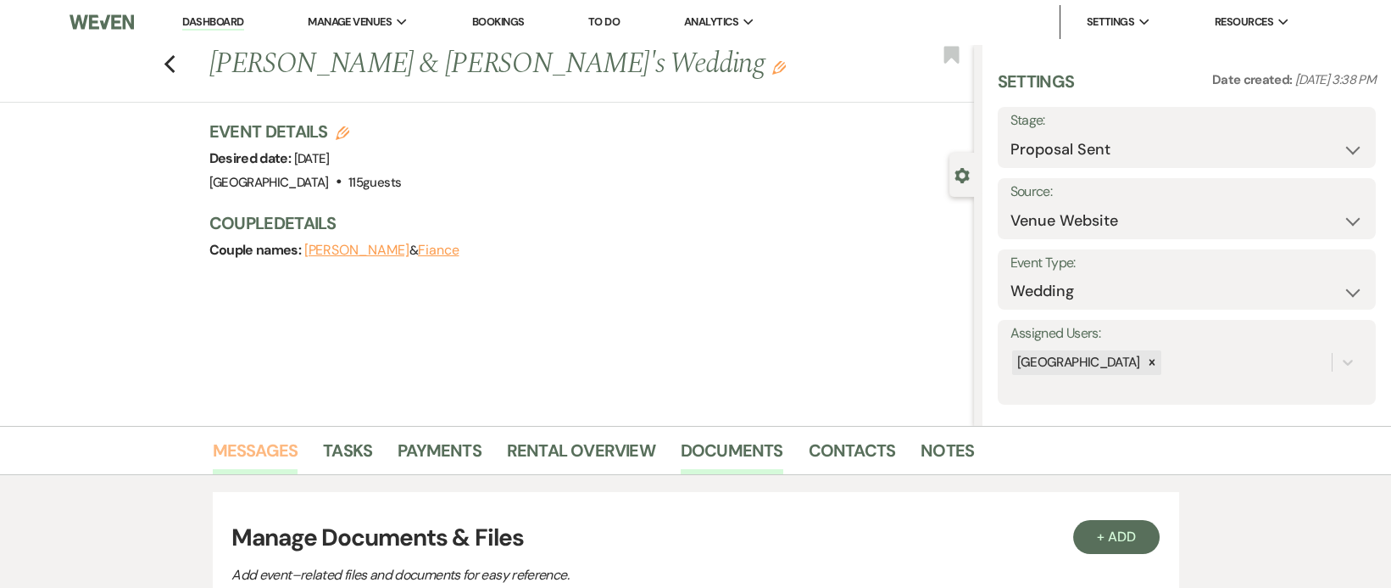
click at [252, 440] on link "Messages" at bounding box center [256, 455] width 86 height 37
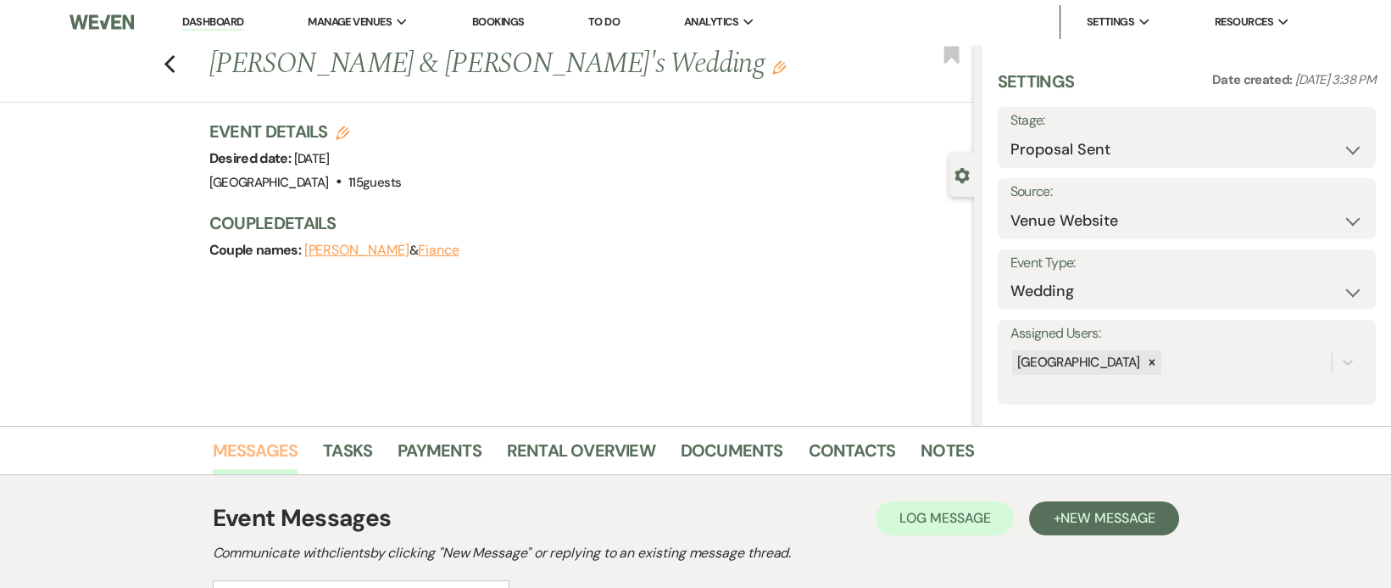
scroll to position [394, 0]
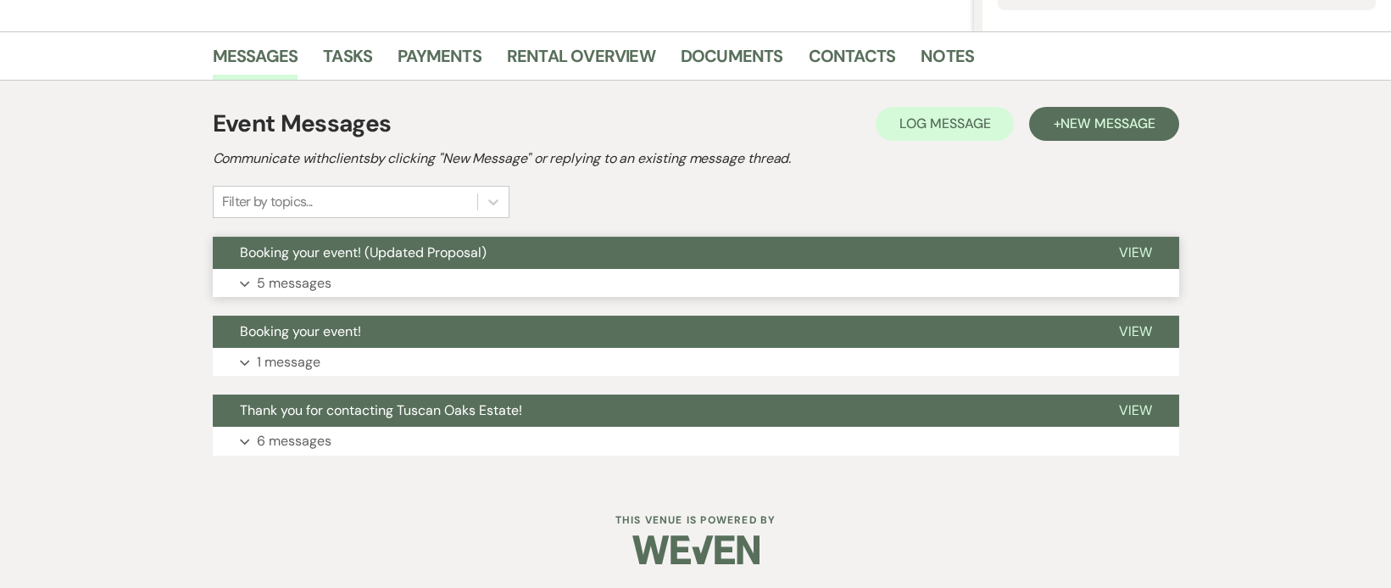
click at [339, 272] on button "Expand 5 messages" at bounding box center [696, 283] width 967 height 29
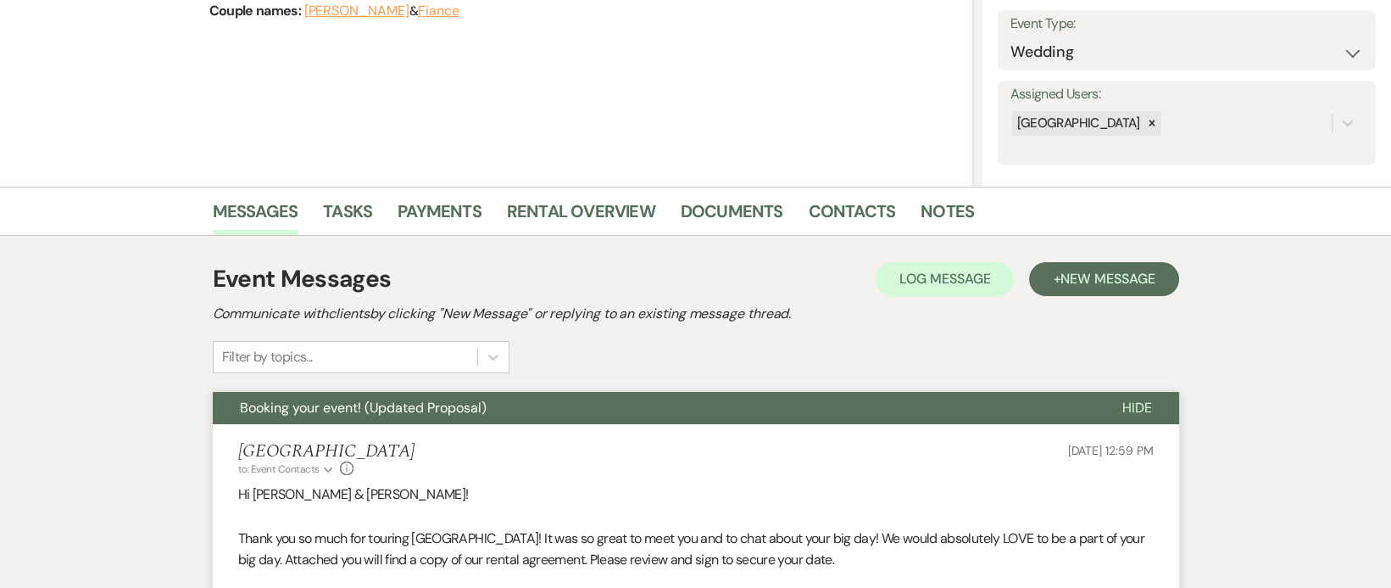
scroll to position [238, 0]
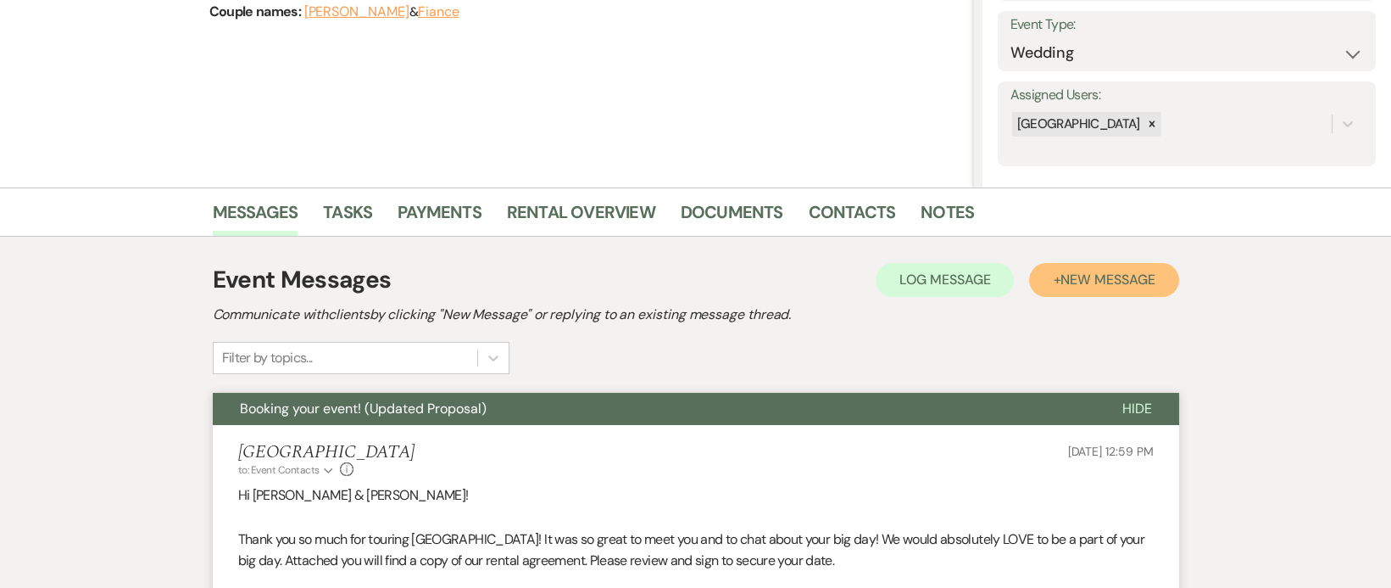
click at [1104, 286] on span "New Message" at bounding box center [1108, 279] width 94 height 18
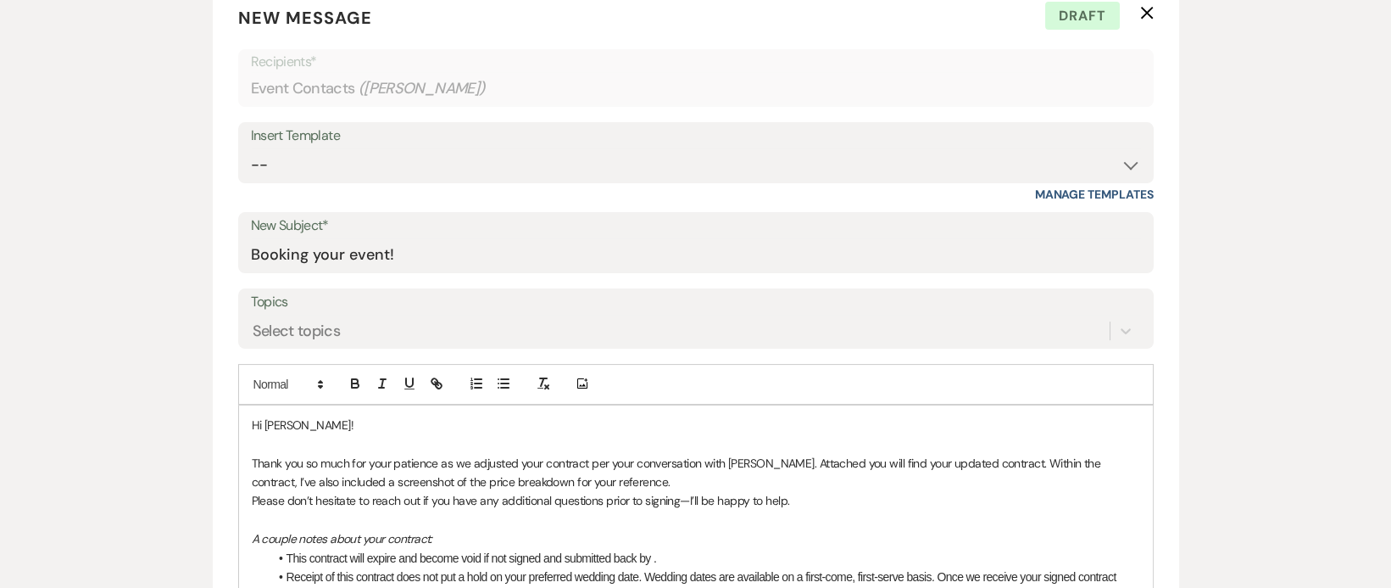
scroll to position [679, 0]
click at [346, 148] on select "-- Lead: Automated Intro Email (Wedding) Lead: 1st Follow Up Email Images Lead:…" at bounding box center [696, 164] width 890 height 33
select select "1209"
click at [251, 148] on select "-- Lead: Automated Intro Email (Wedding) Lead: 1st Follow Up Email Images Lead:…" at bounding box center [696, 164] width 890 height 33
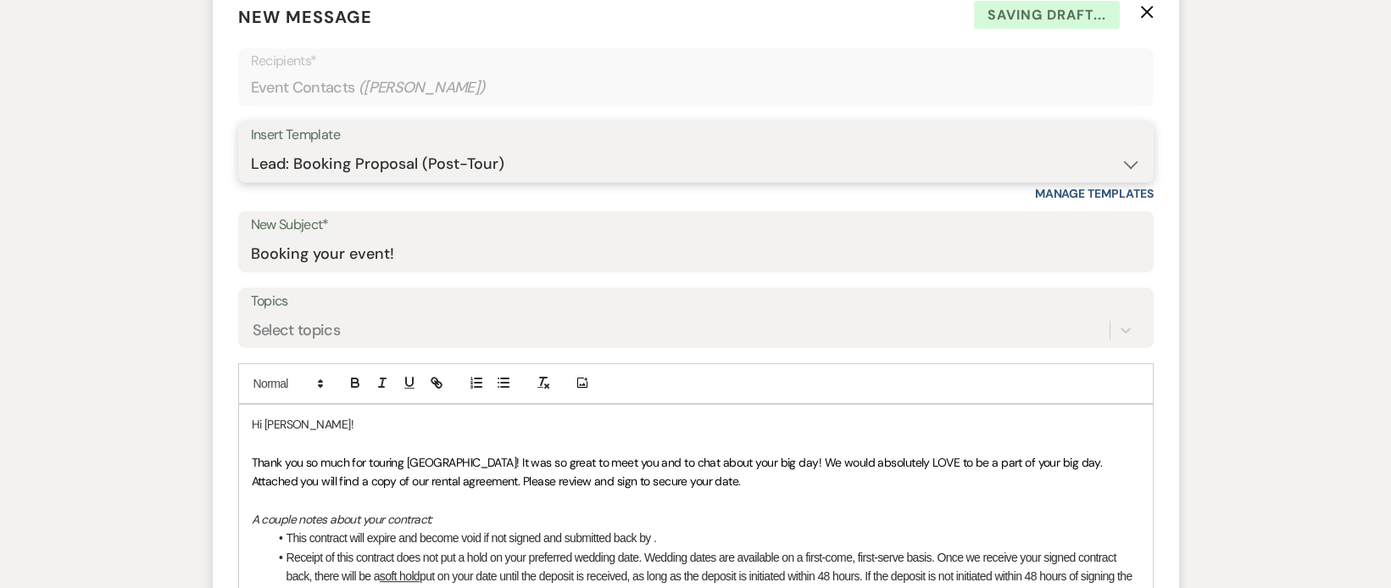
scroll to position [834, 0]
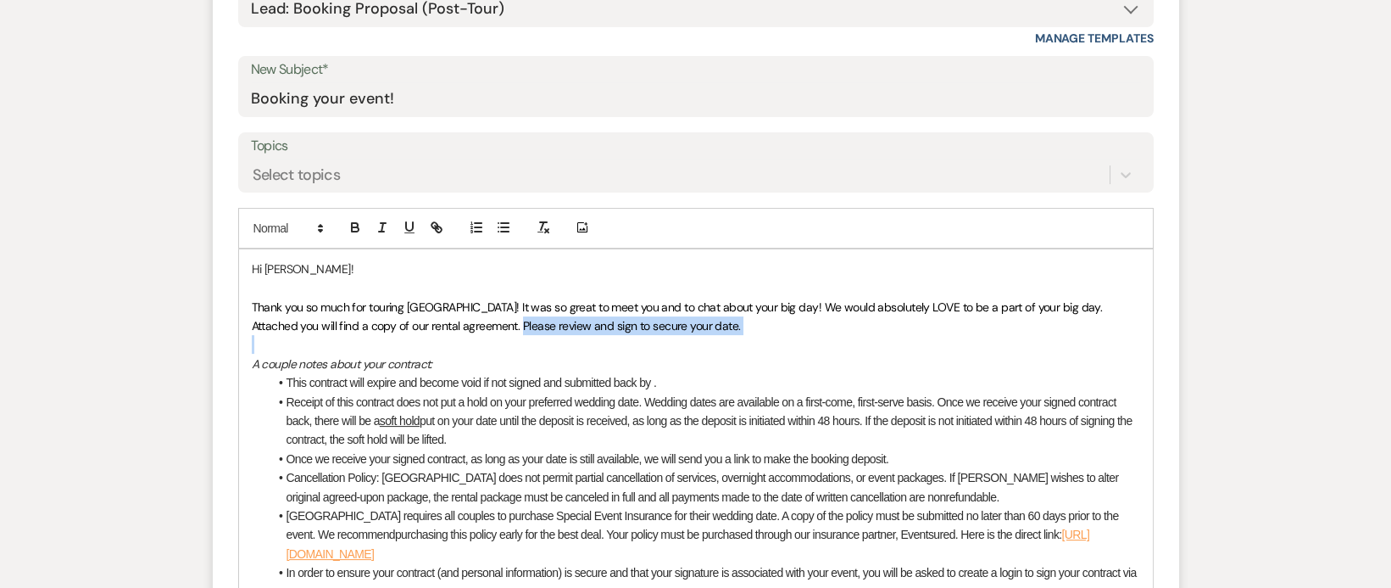
drag, startPoint x: 717, startPoint y: 337, endPoint x: 432, endPoint y: 322, distance: 285.2
click at [432, 322] on div "Hi [PERSON_NAME]! Thank you so much for touring [GEOGRAPHIC_DATA]! It was so gr…" at bounding box center [696, 506] width 914 height 514
drag, startPoint x: 432, startPoint y: 322, endPoint x: 312, endPoint y: 298, distance: 122.9
click at [312, 298] on p "Thank you so much for touring [GEOGRAPHIC_DATA]! It was so great to meet you an…" at bounding box center [696, 317] width 889 height 38
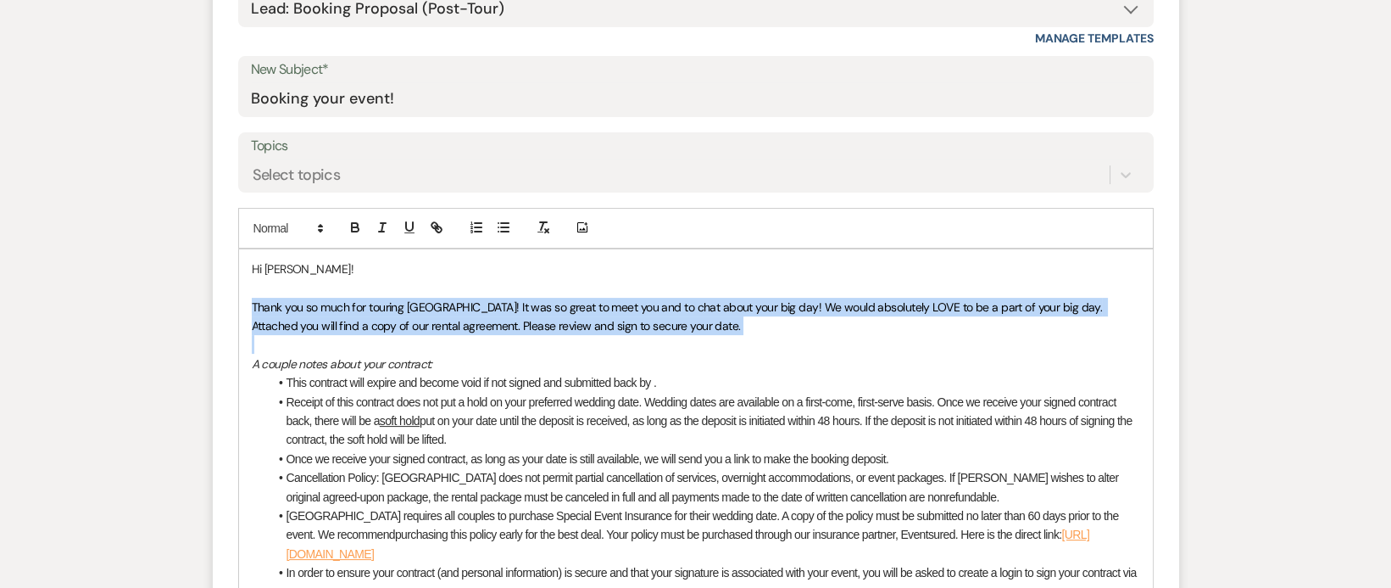
drag, startPoint x: 253, startPoint y: 303, endPoint x: 762, endPoint y: 338, distance: 510.8
click at [762, 338] on div "Hi [PERSON_NAME]! Thank you so much for touring [GEOGRAPHIC_DATA]! It was so gr…" at bounding box center [696, 506] width 914 height 514
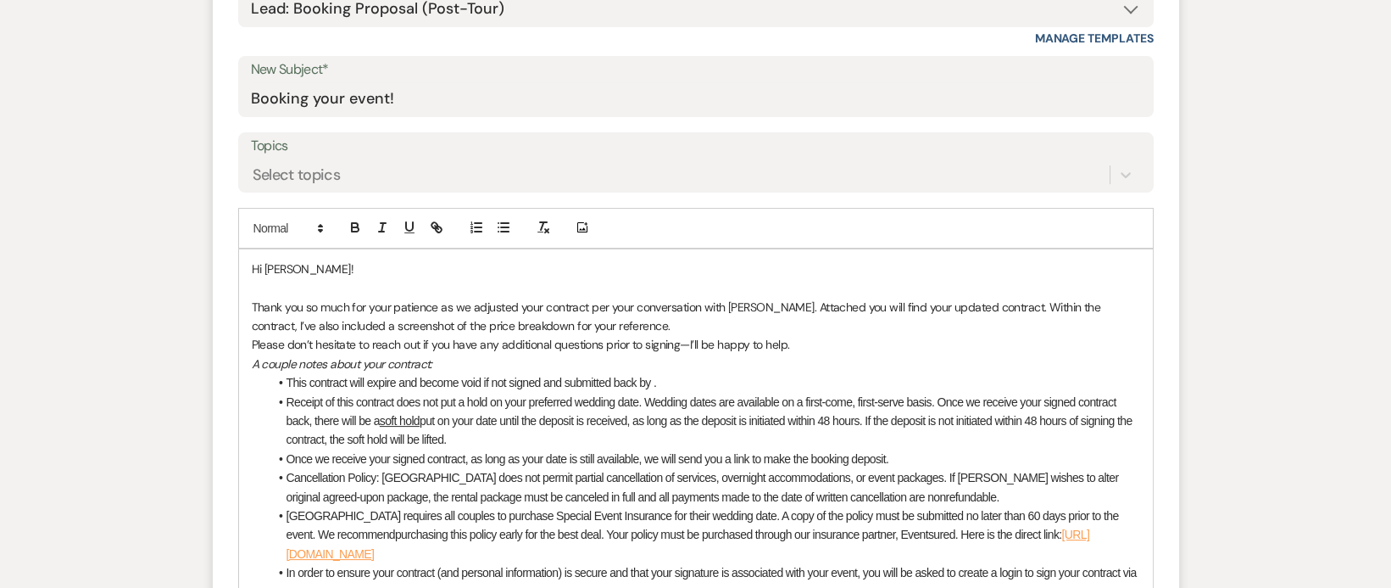
click at [254, 359] on em "A couple notes about your contract:" at bounding box center [342, 363] width 181 height 15
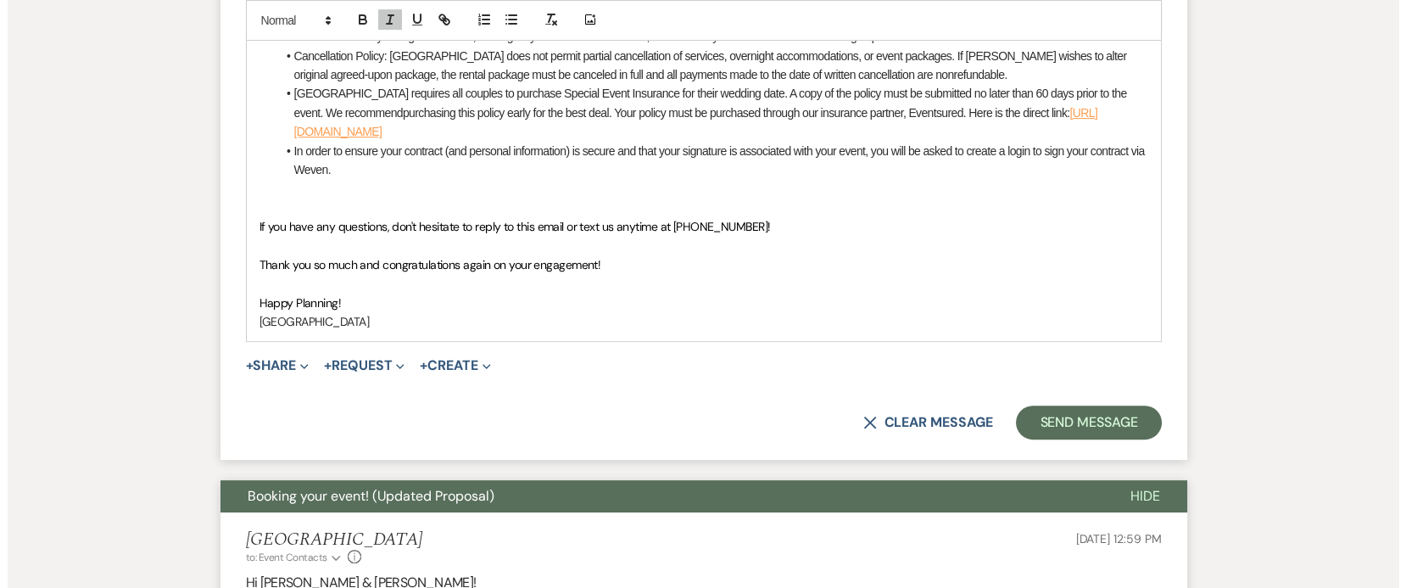
scroll to position [1276, 0]
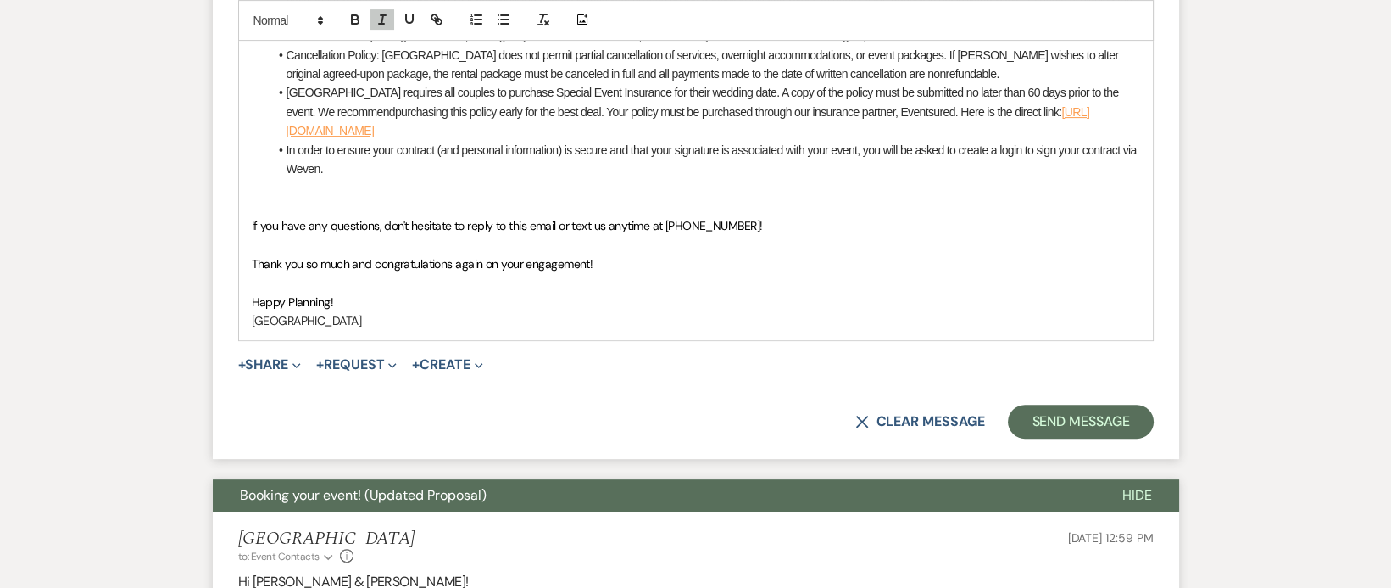
click at [366, 298] on p "Happy Planning!" at bounding box center [696, 302] width 889 height 19
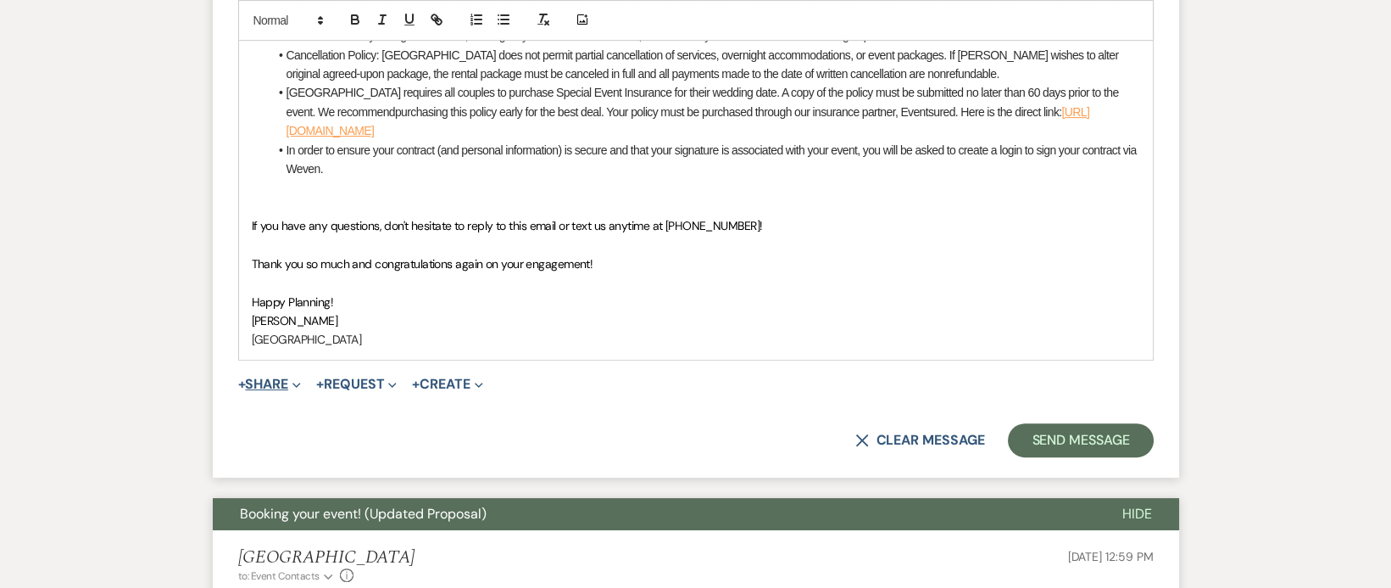
click at [289, 378] on button "+ Share Expand" at bounding box center [270, 384] width 64 height 14
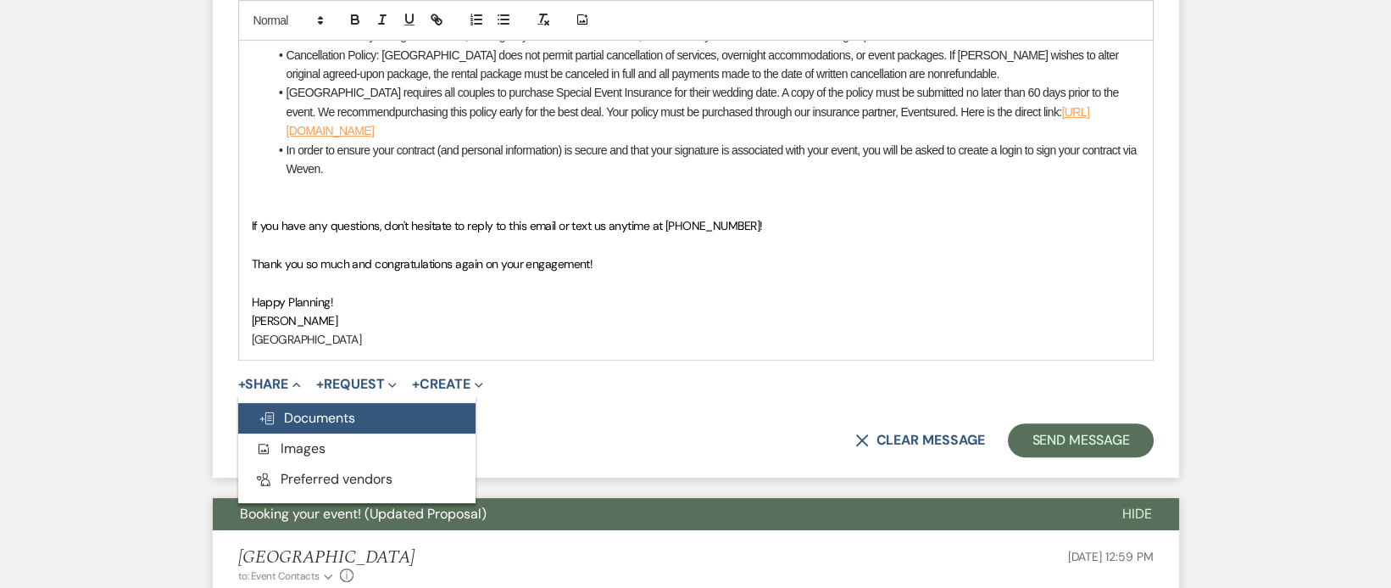
click at [302, 415] on span "Doc Upload Documents" at bounding box center [307, 418] width 97 height 18
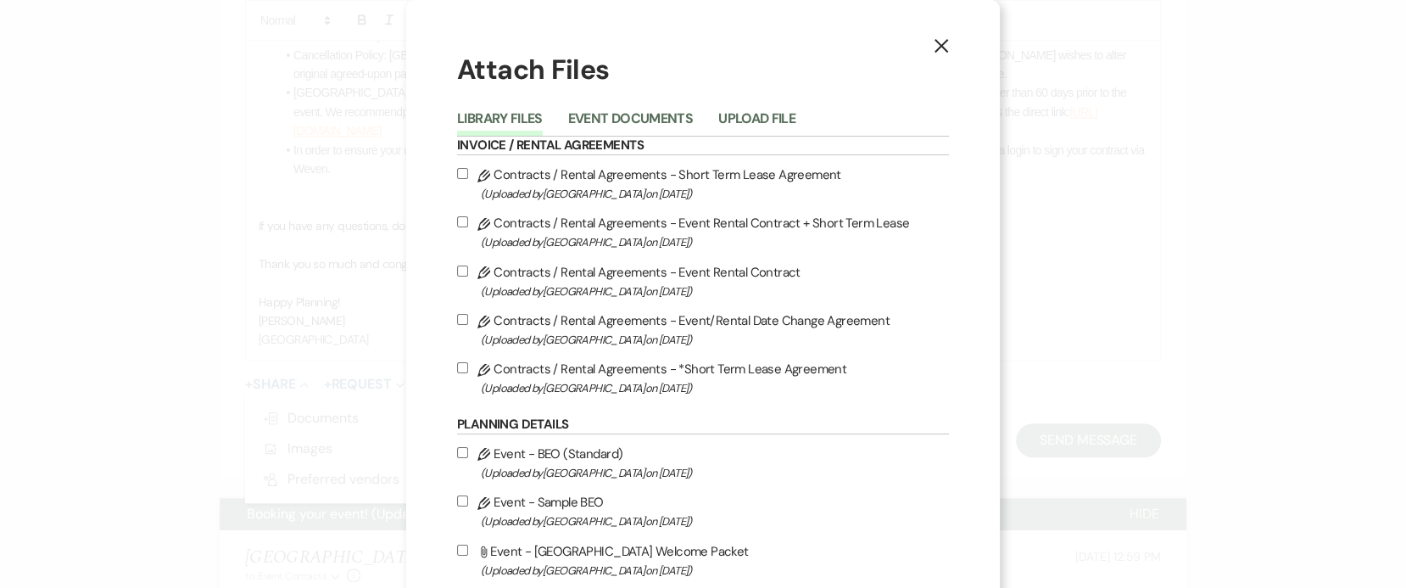
click at [708, 117] on li "Event Documents" at bounding box center [643, 122] width 150 height 28
click at [644, 115] on button "Event Documents" at bounding box center [630, 124] width 125 height 24
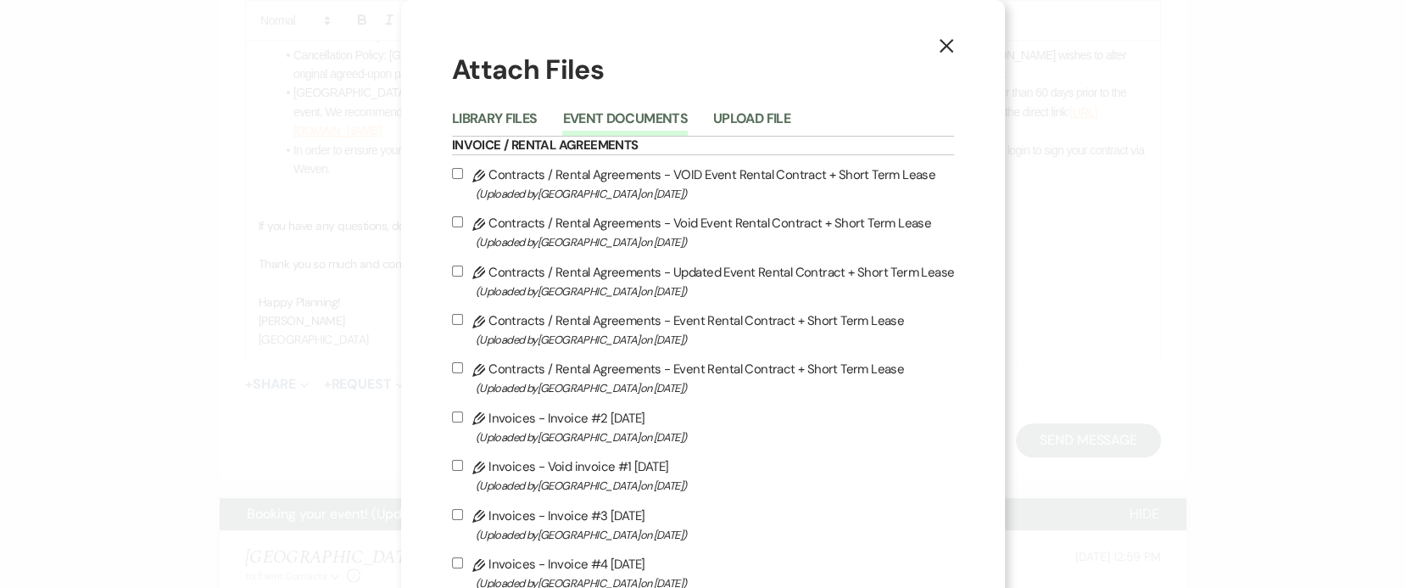
click at [457, 267] on input "Pencil Contracts / Rental Agreements - Updated Event Rental Contract + Short Te…" at bounding box center [457, 270] width 11 height 11
checkbox input "true"
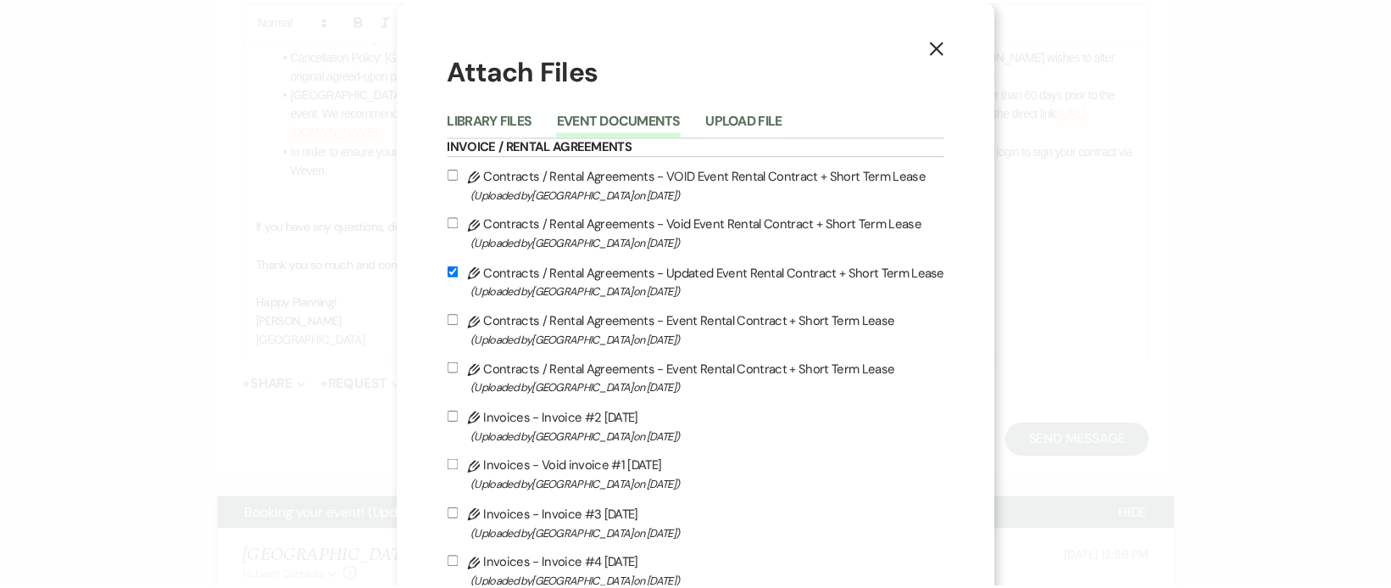
scroll to position [195, 0]
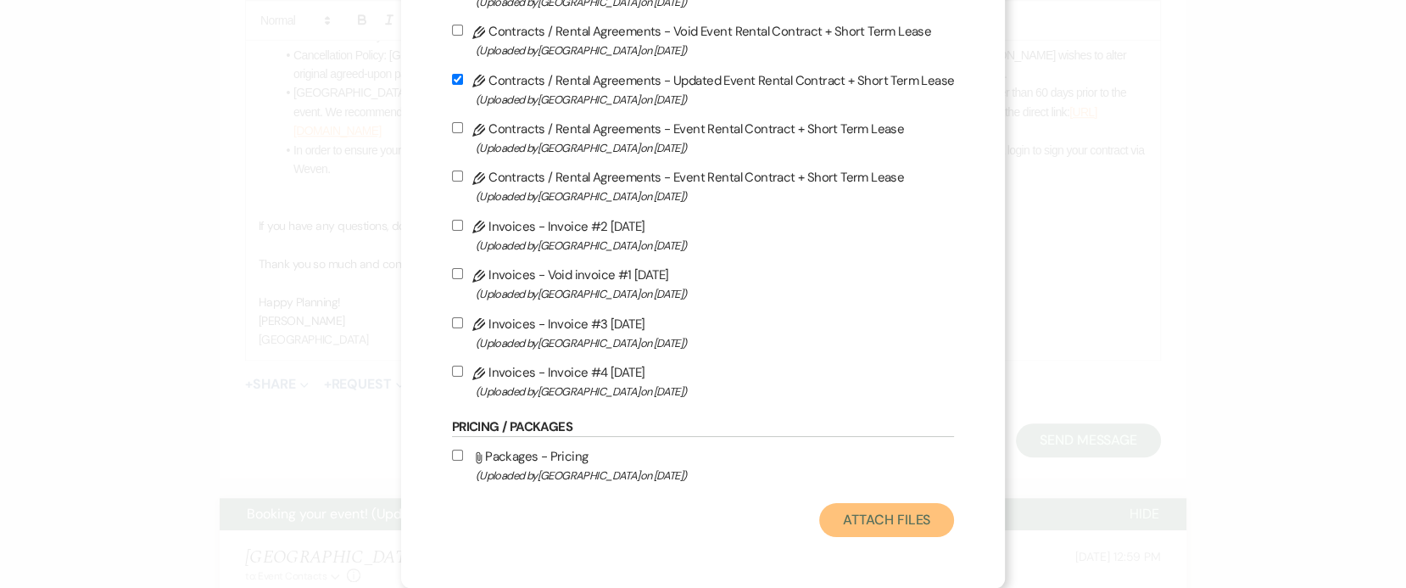
click at [862, 523] on button "Attach Files" at bounding box center [886, 520] width 135 height 34
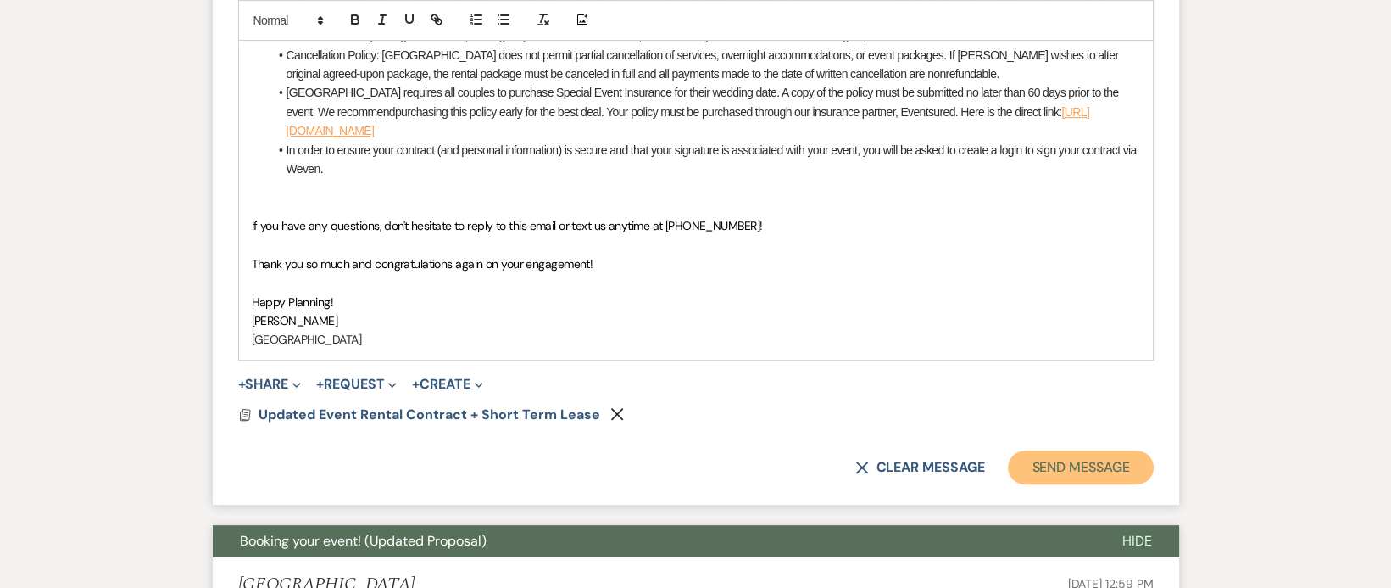
click at [1084, 464] on button "Send Message" at bounding box center [1080, 467] width 145 height 34
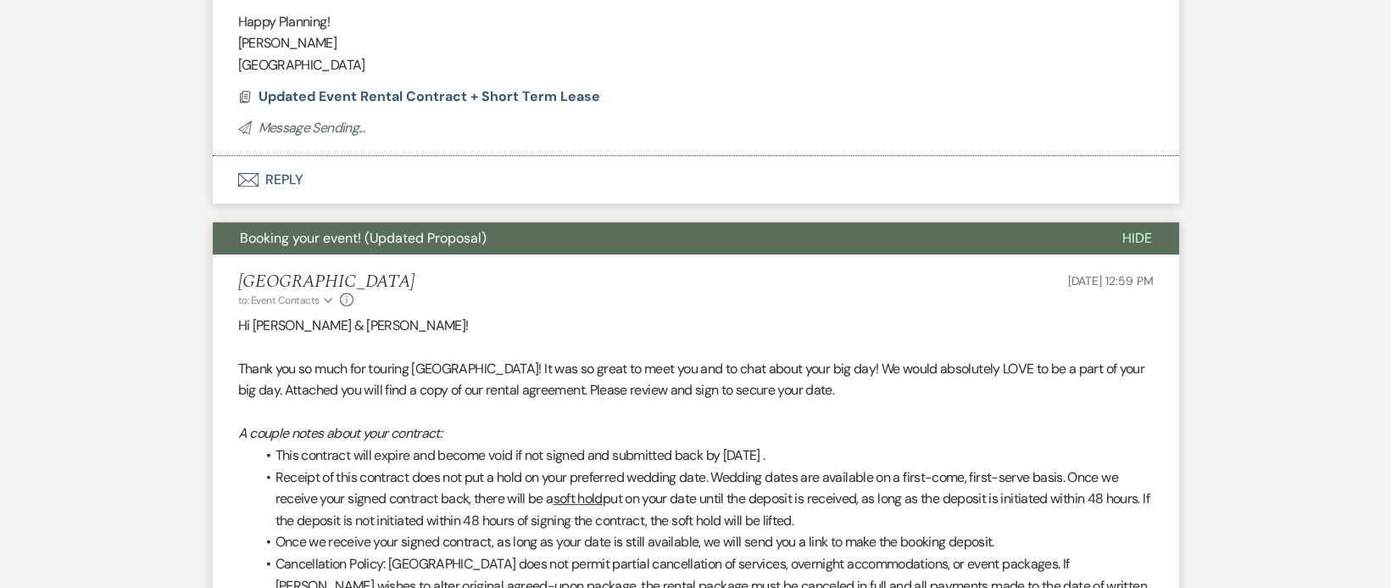
scroll to position [645, 0]
